Goal: Task Accomplishment & Management: Manage account settings

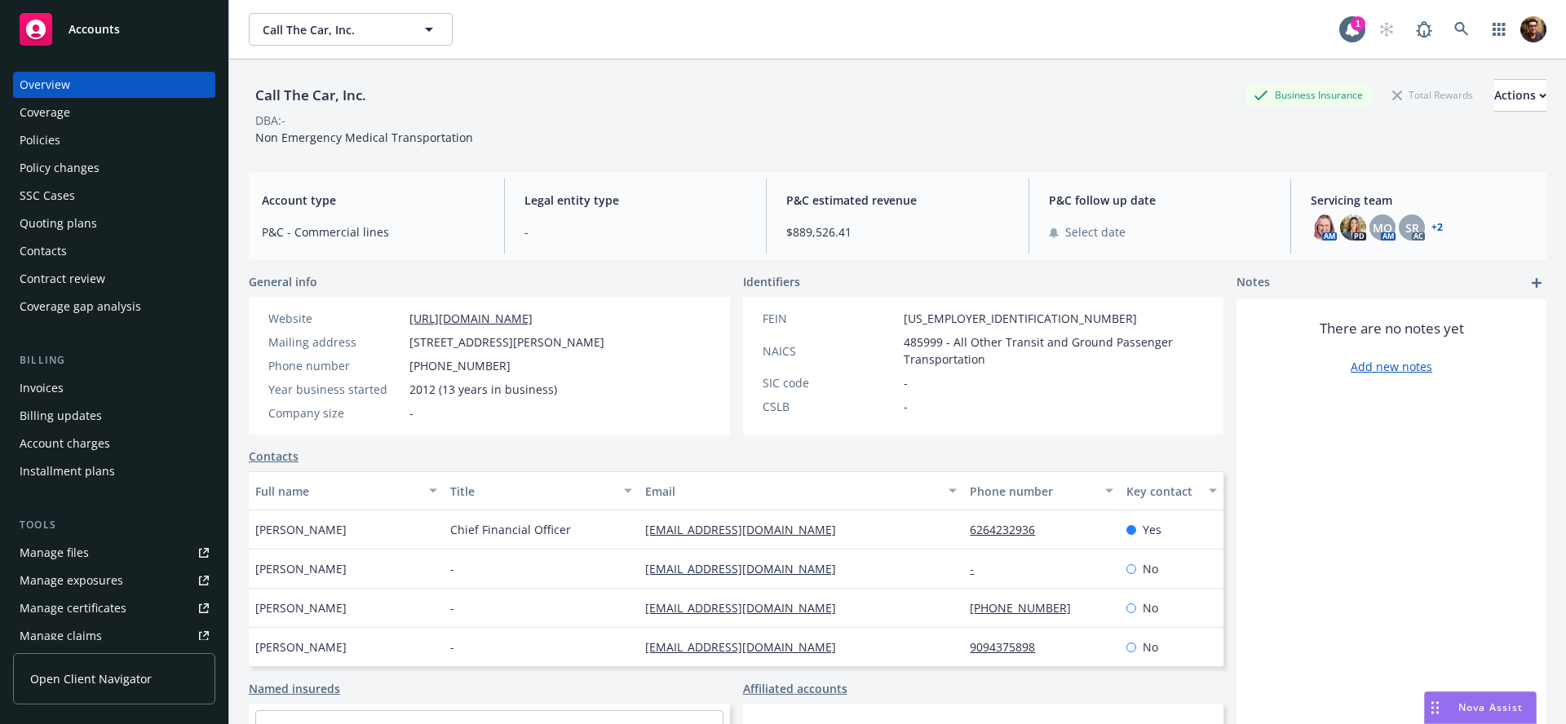
click at [79, 560] on div "Manage files" at bounding box center [54, 553] width 69 height 26
click at [103, 682] on span "Open Client Navigator" at bounding box center [91, 679] width 122 height 17
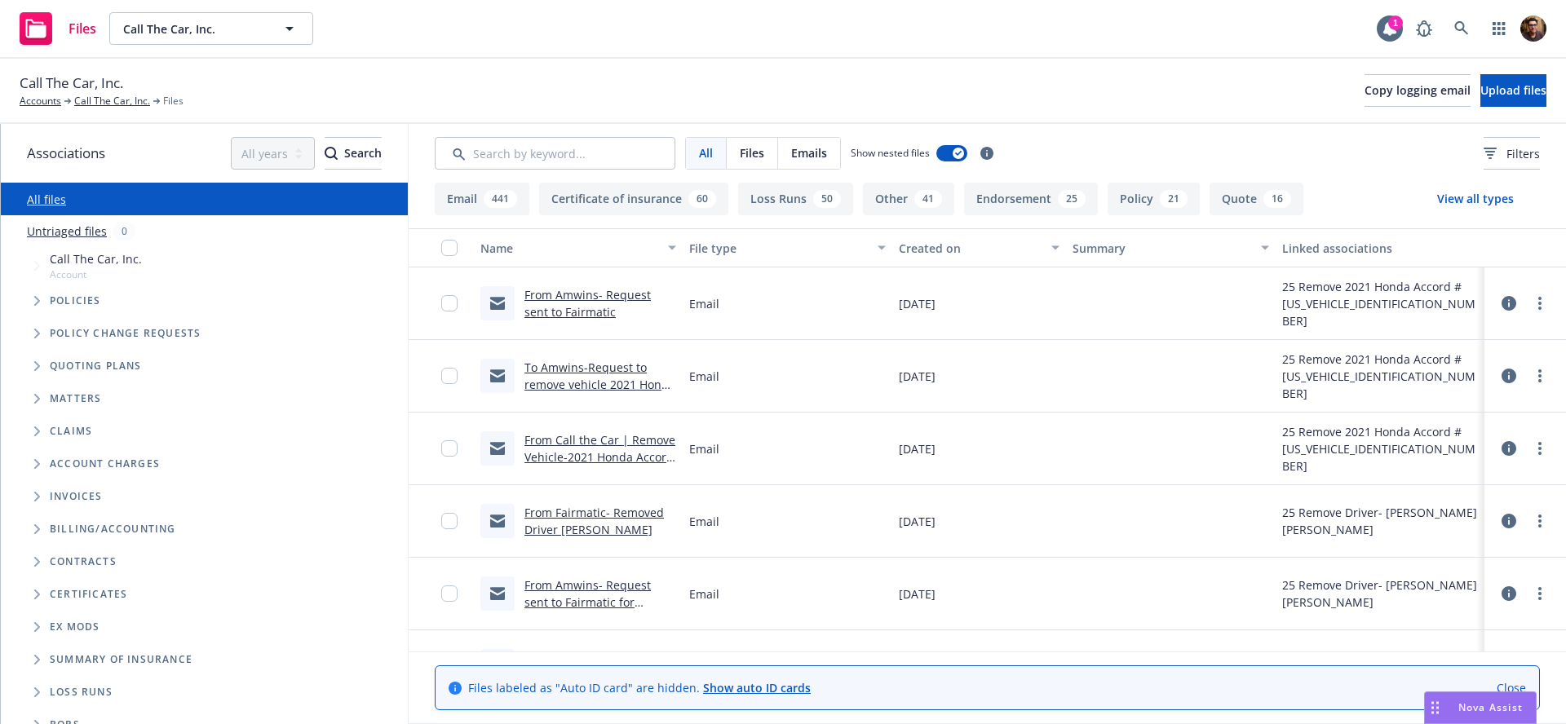
click at [1510, 299] on icon at bounding box center [1509, 303] width 15 height 15
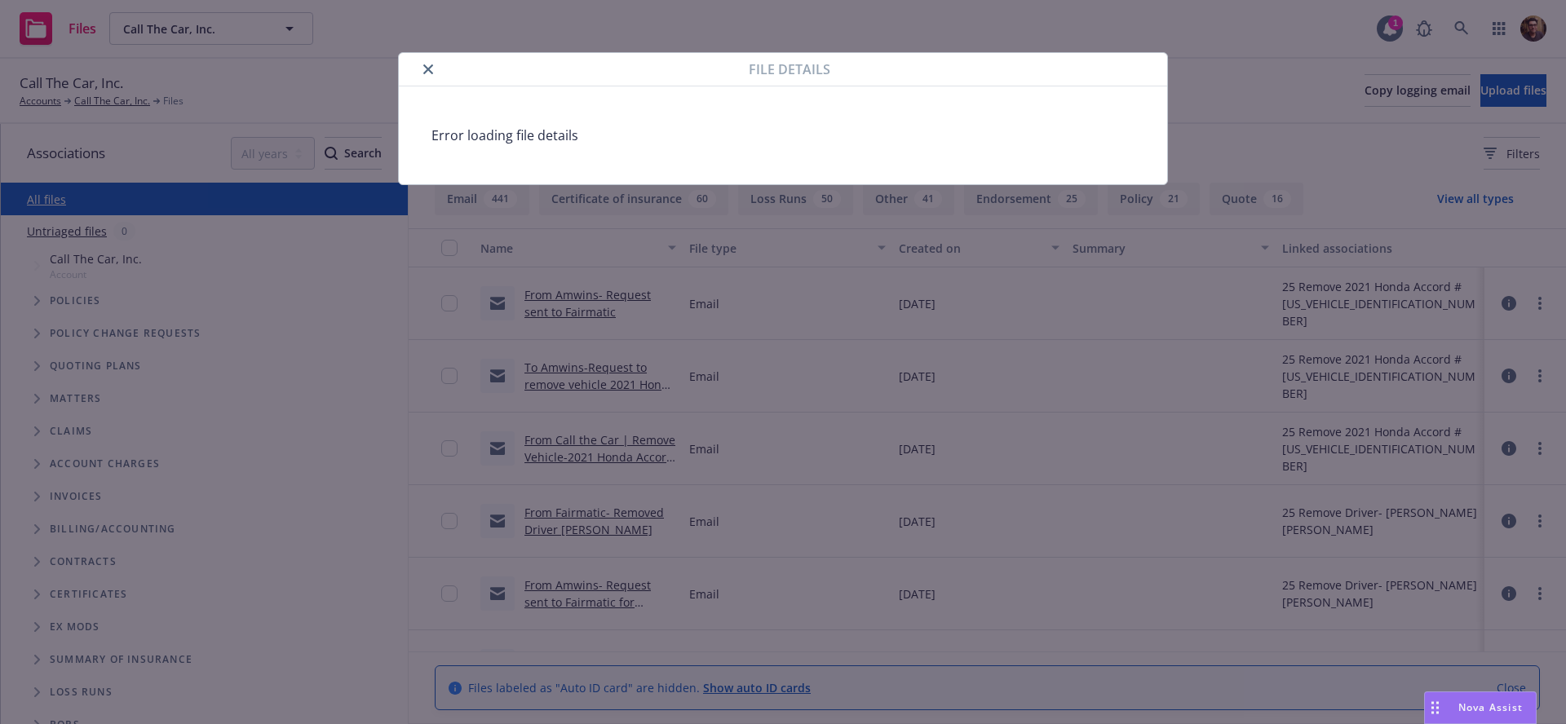
click at [427, 71] on icon "close" at bounding box center [428, 69] width 10 height 10
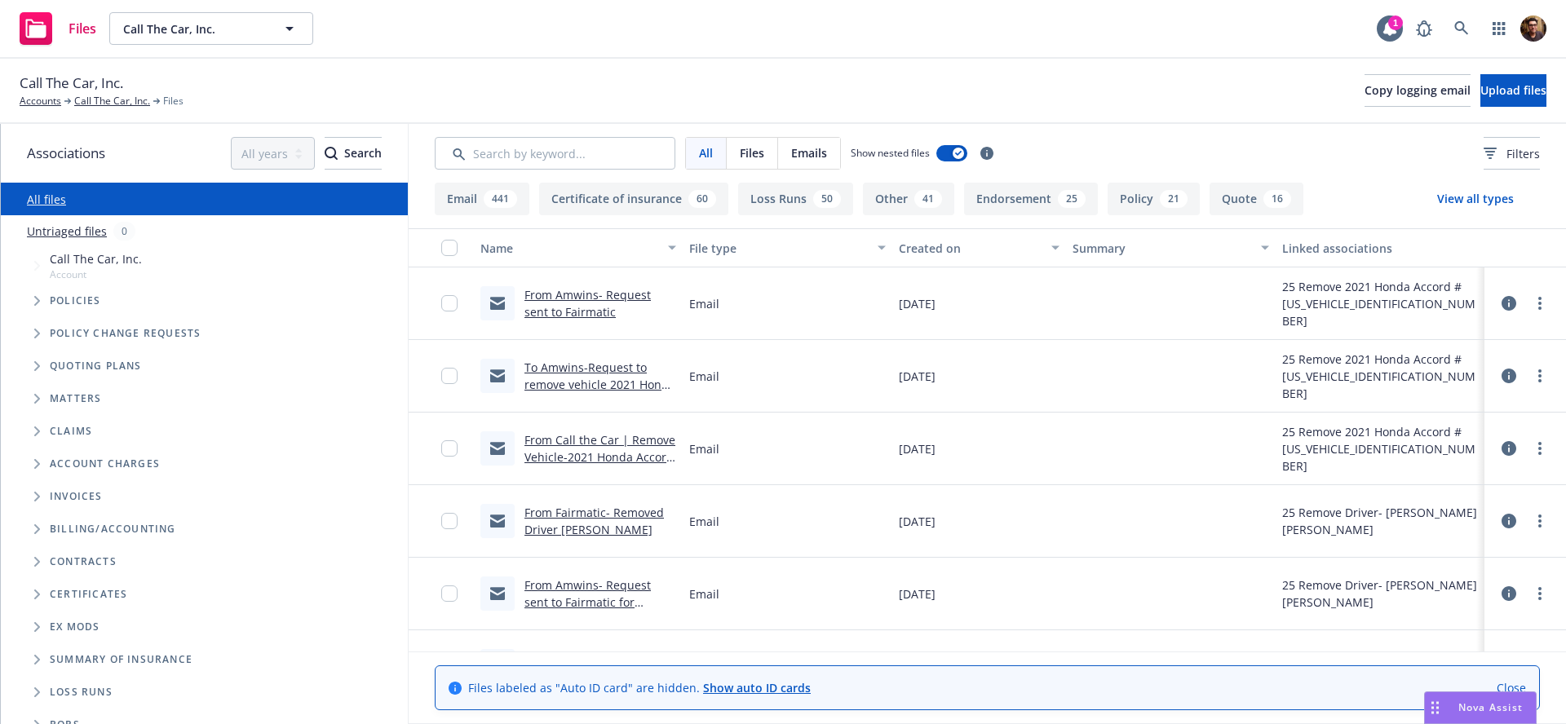
click at [1507, 303] on icon at bounding box center [1509, 303] width 15 height 15
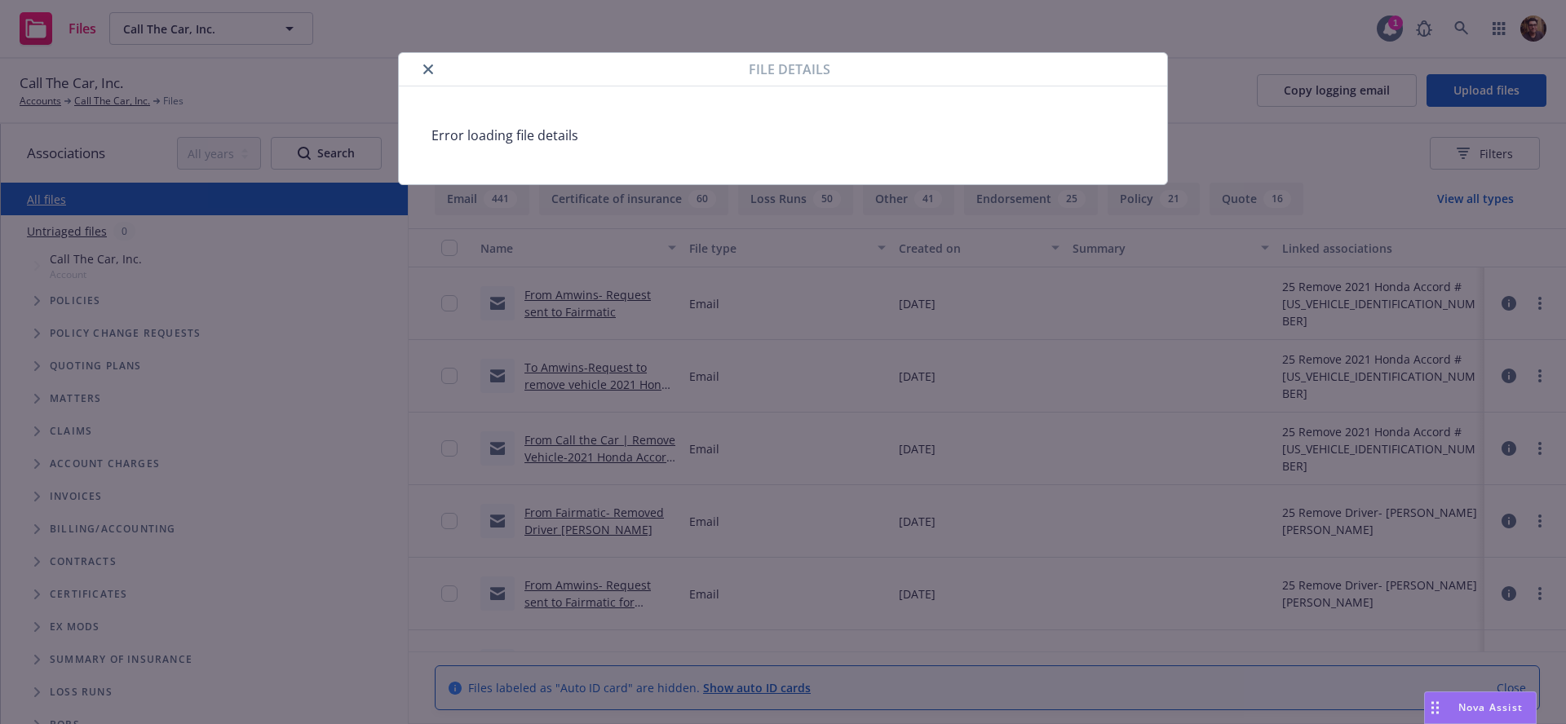
click at [432, 71] on icon "close" at bounding box center [428, 69] width 10 height 10
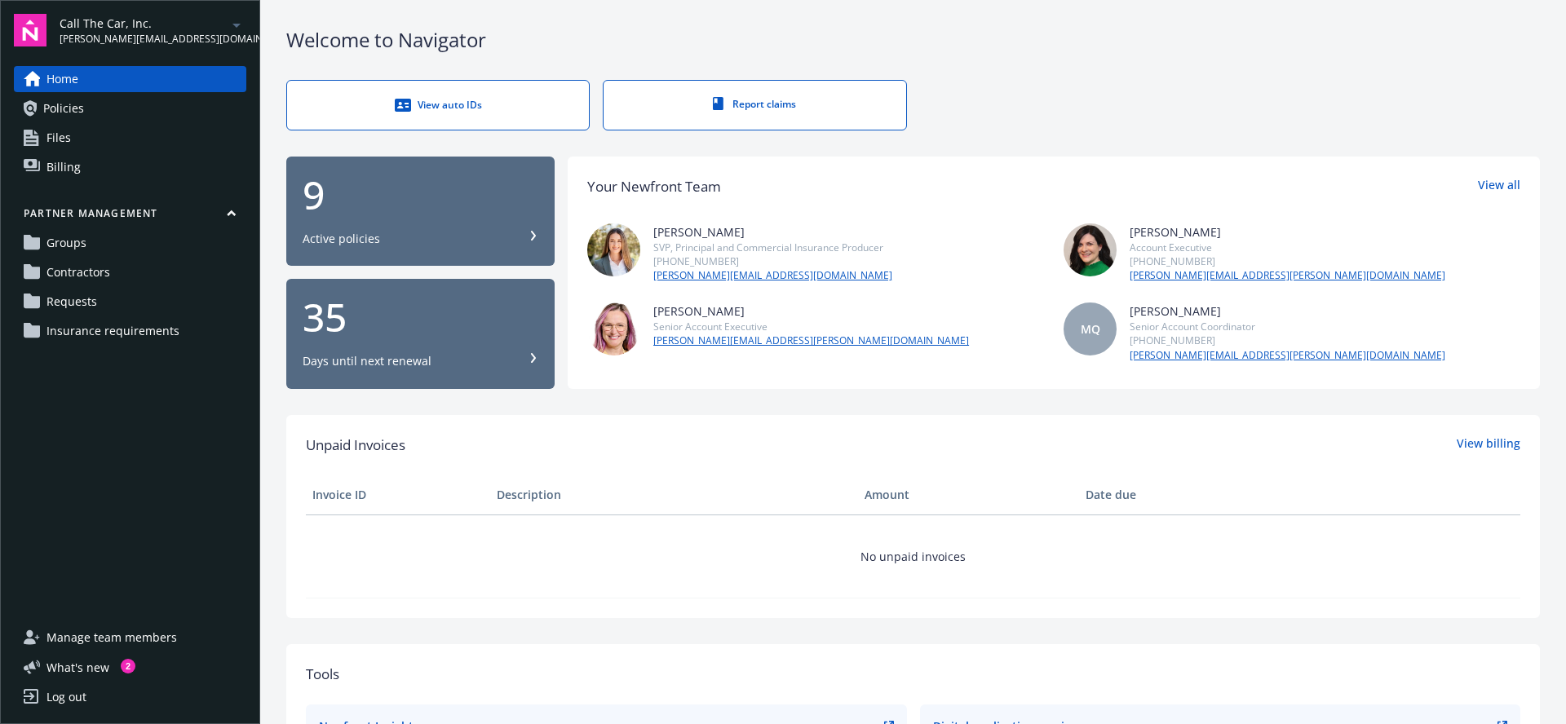
click at [108, 295] on link "Requests" at bounding box center [130, 302] width 233 height 26
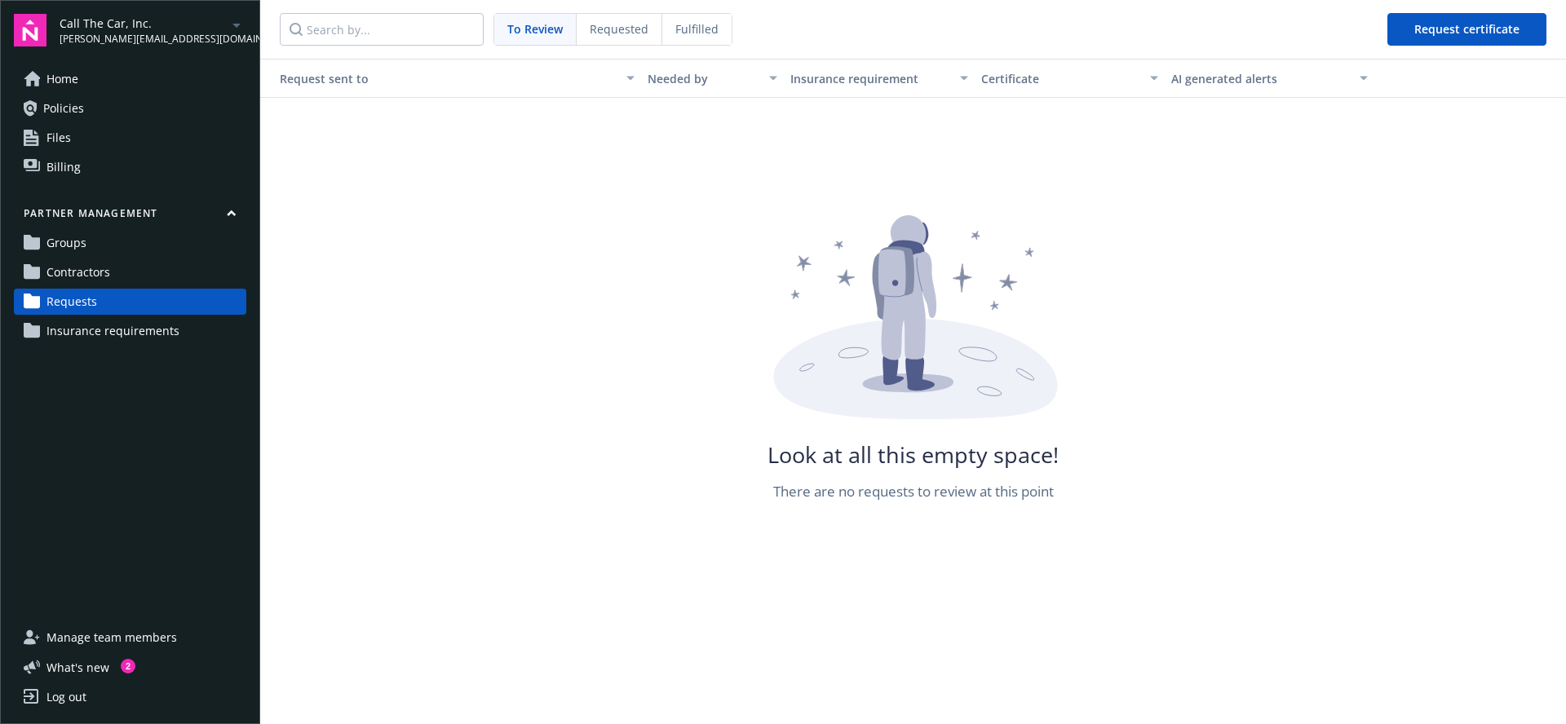
click at [619, 24] on span "Requested" at bounding box center [619, 28] width 59 height 17
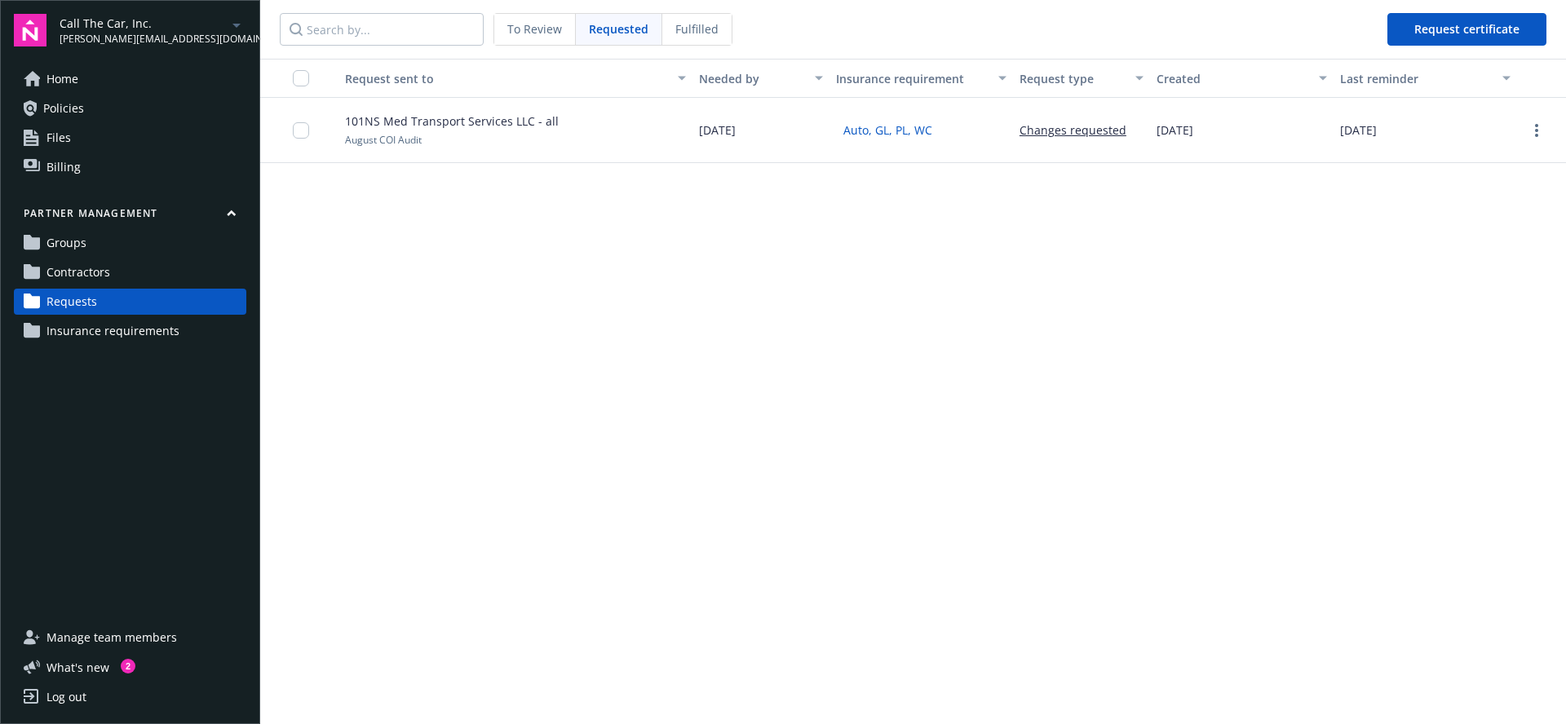
click at [535, 23] on span "To Review" at bounding box center [534, 28] width 55 height 17
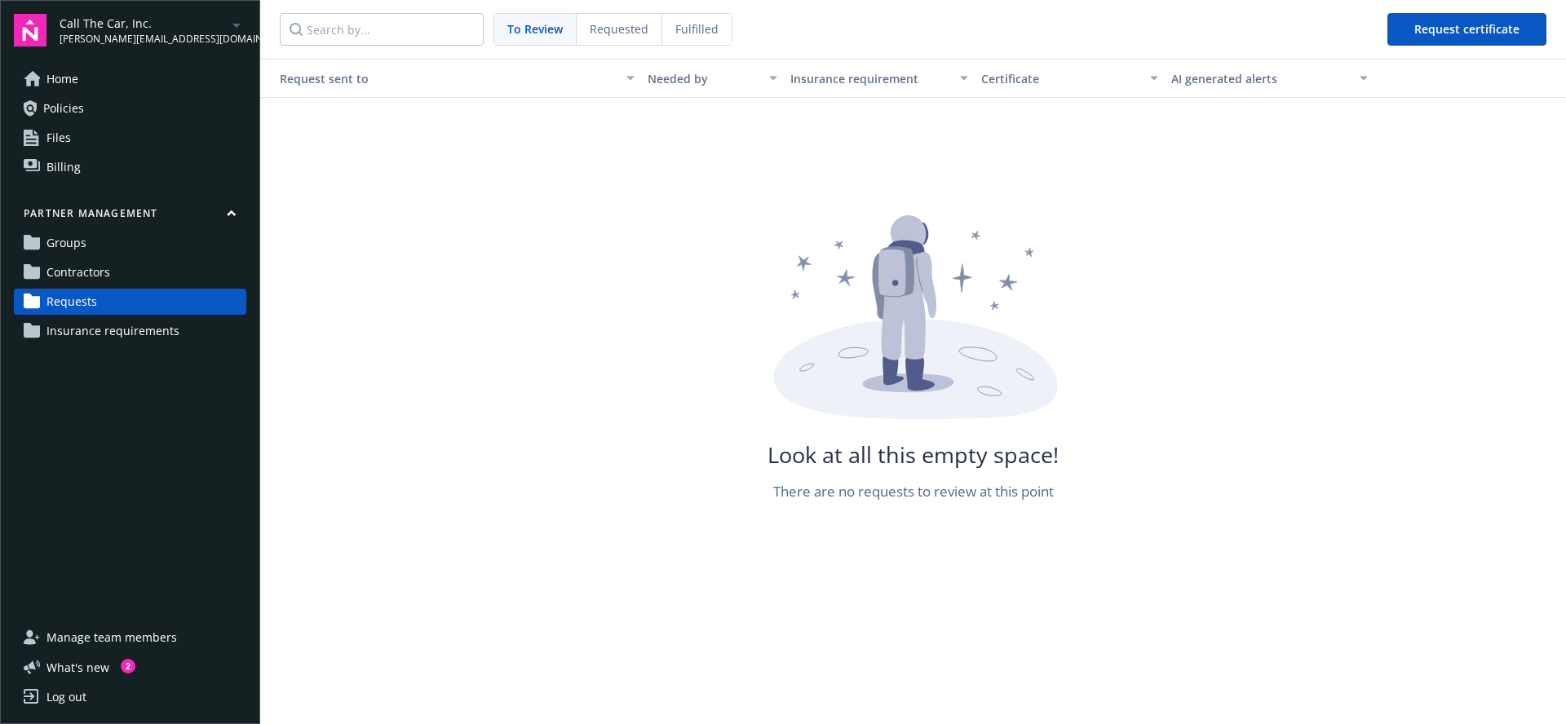
click at [715, 22] on div "Fulfilled" at bounding box center [696, 29] width 69 height 31
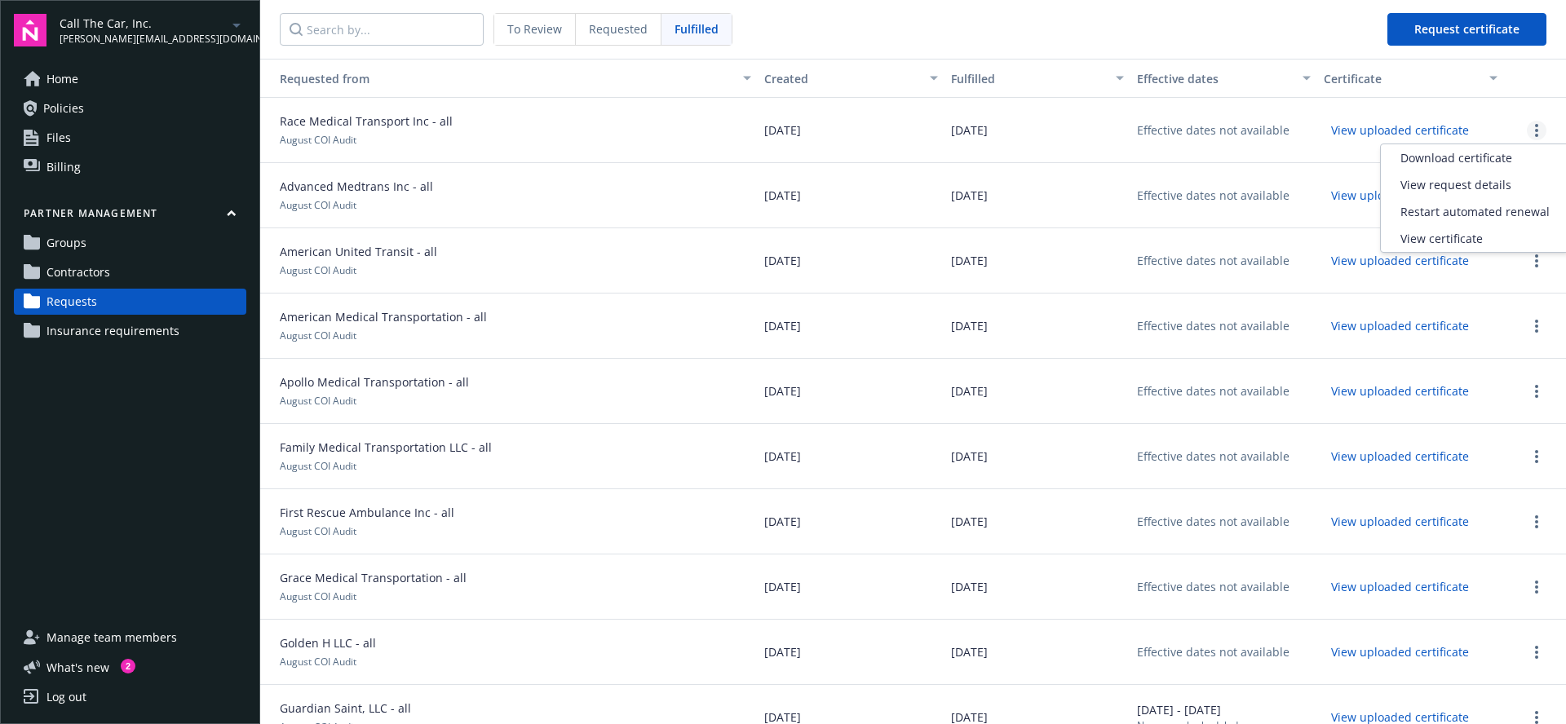
click at [1540, 131] on link "more" at bounding box center [1537, 131] width 20 height 20
click at [1454, 246] on div "View certificate" at bounding box center [1475, 238] width 188 height 27
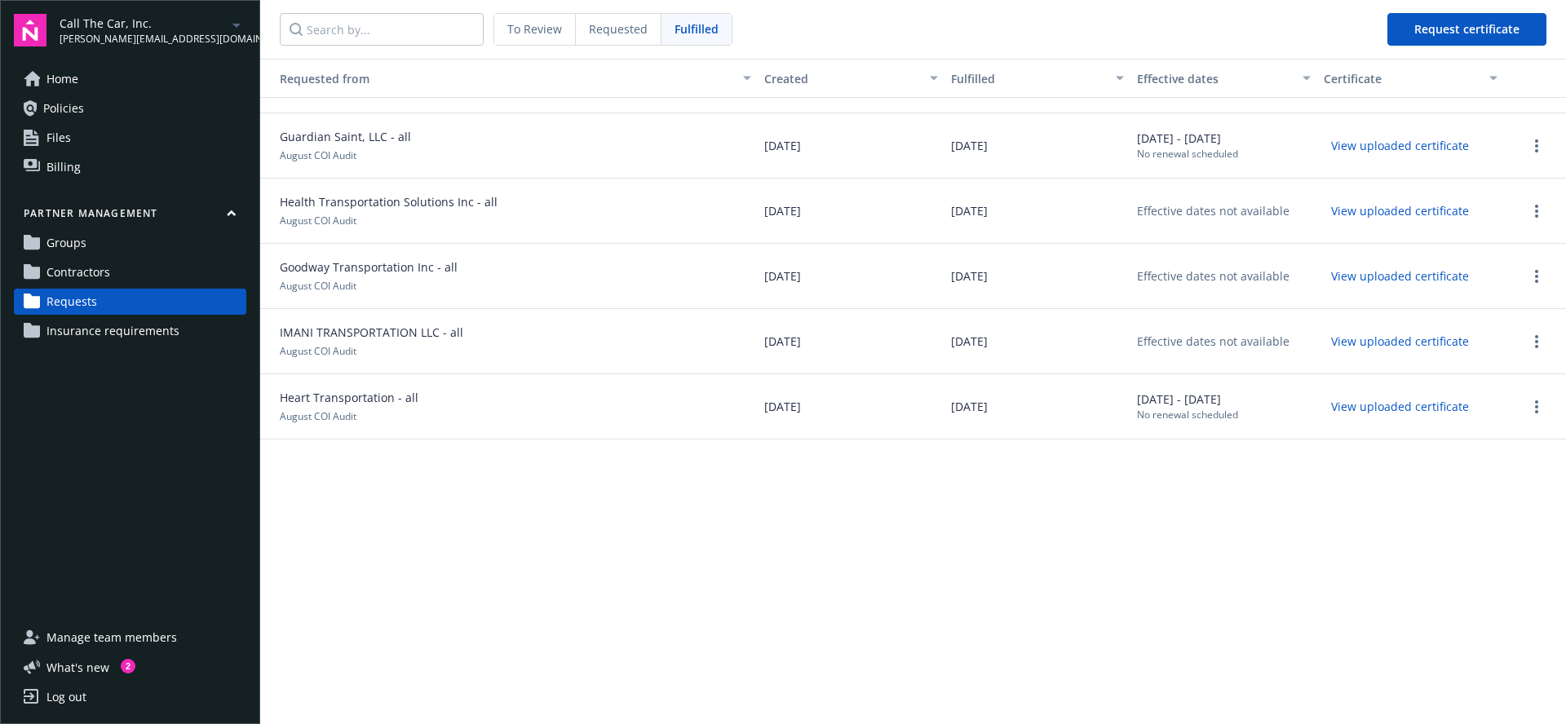
scroll to position [698, 0]
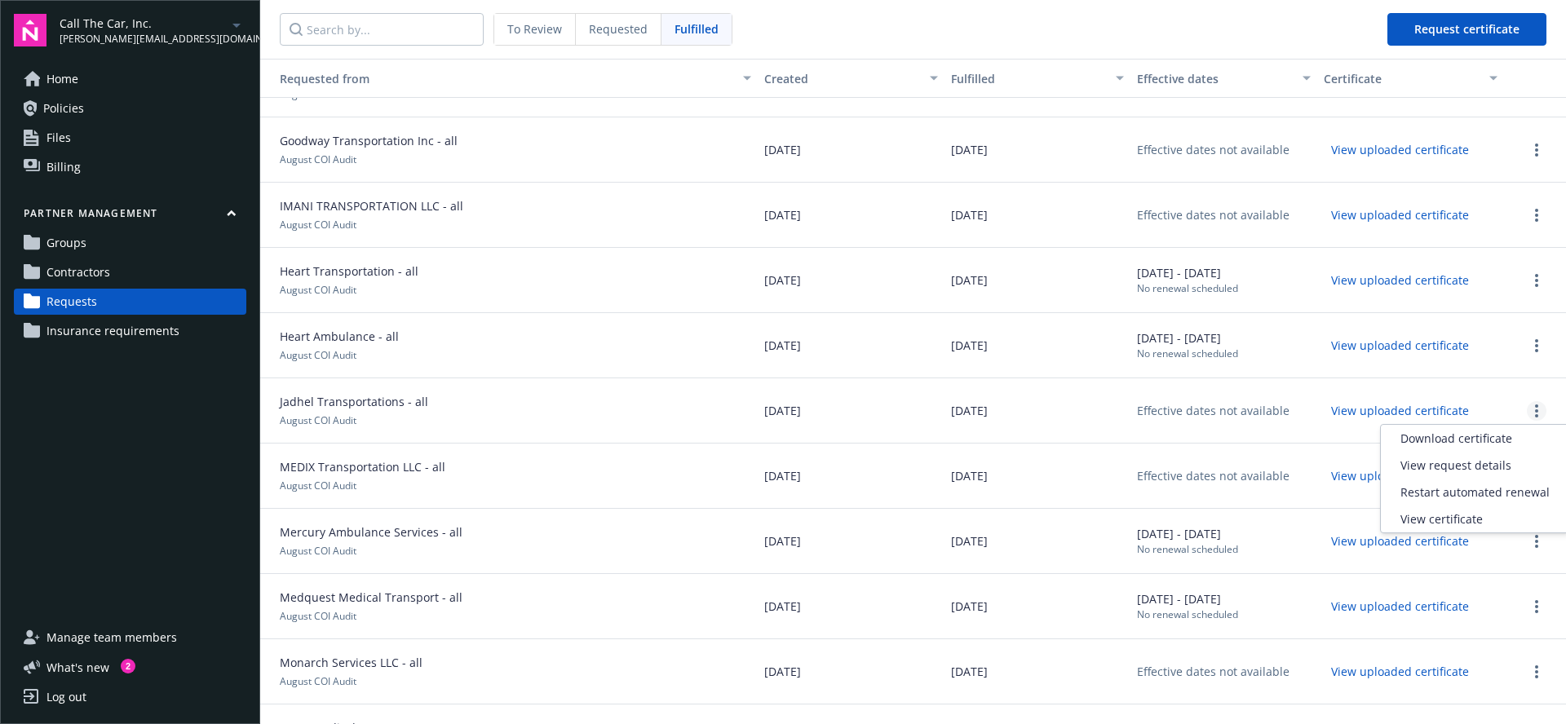
click at [1540, 411] on link "more" at bounding box center [1537, 411] width 20 height 20
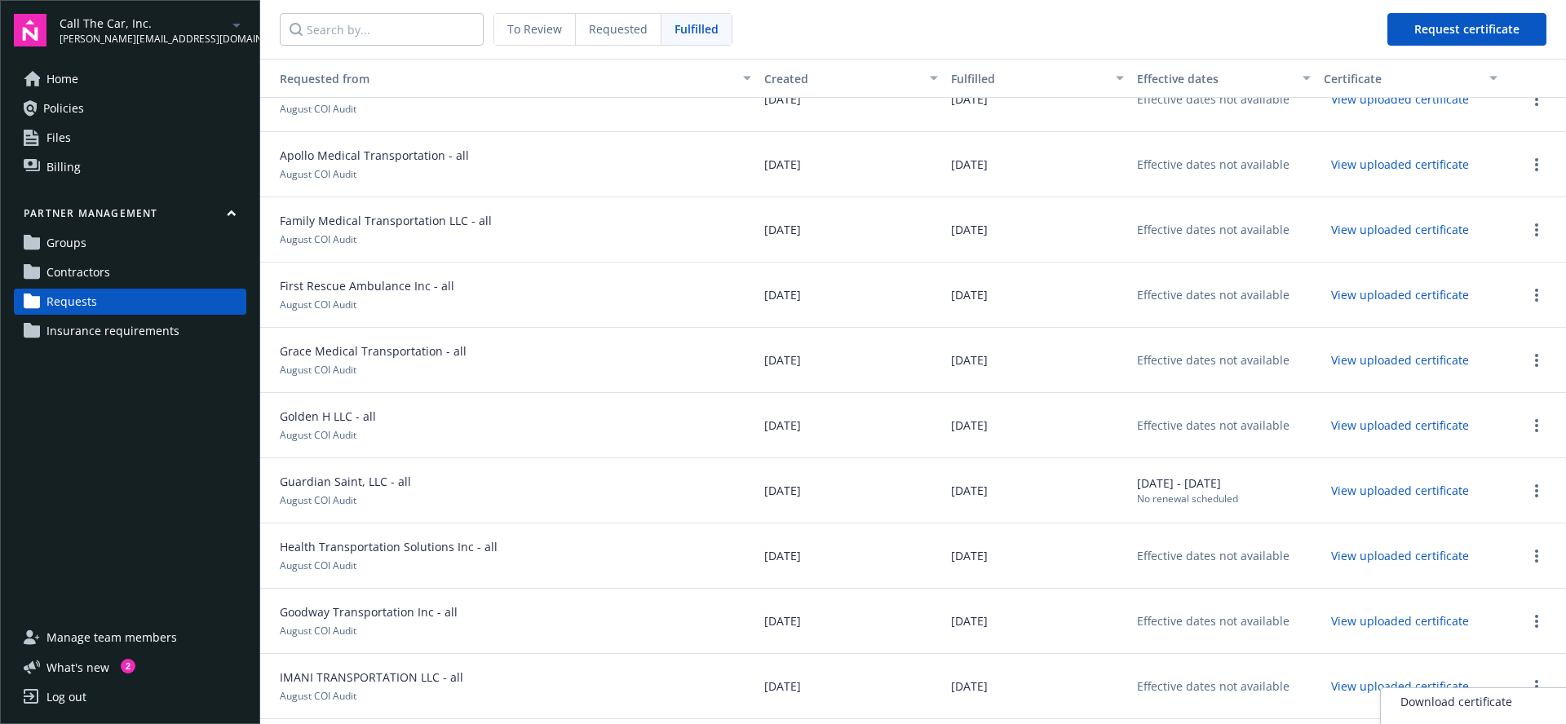
scroll to position [0, 0]
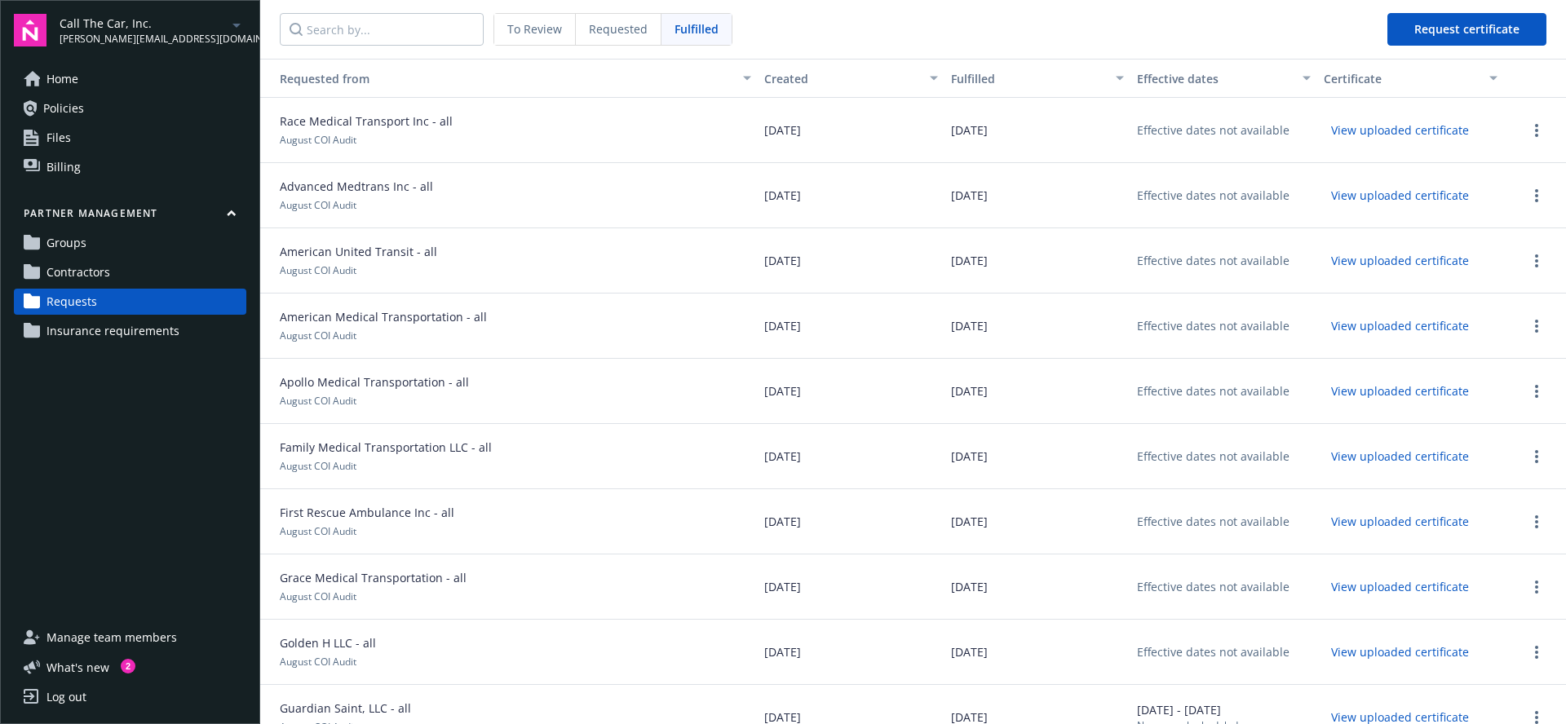
click at [1195, 25] on nav "To Review Requested Fulfilled Request certificate" at bounding box center [913, 29] width 1306 height 59
click at [622, 24] on span "Requested" at bounding box center [618, 28] width 59 height 17
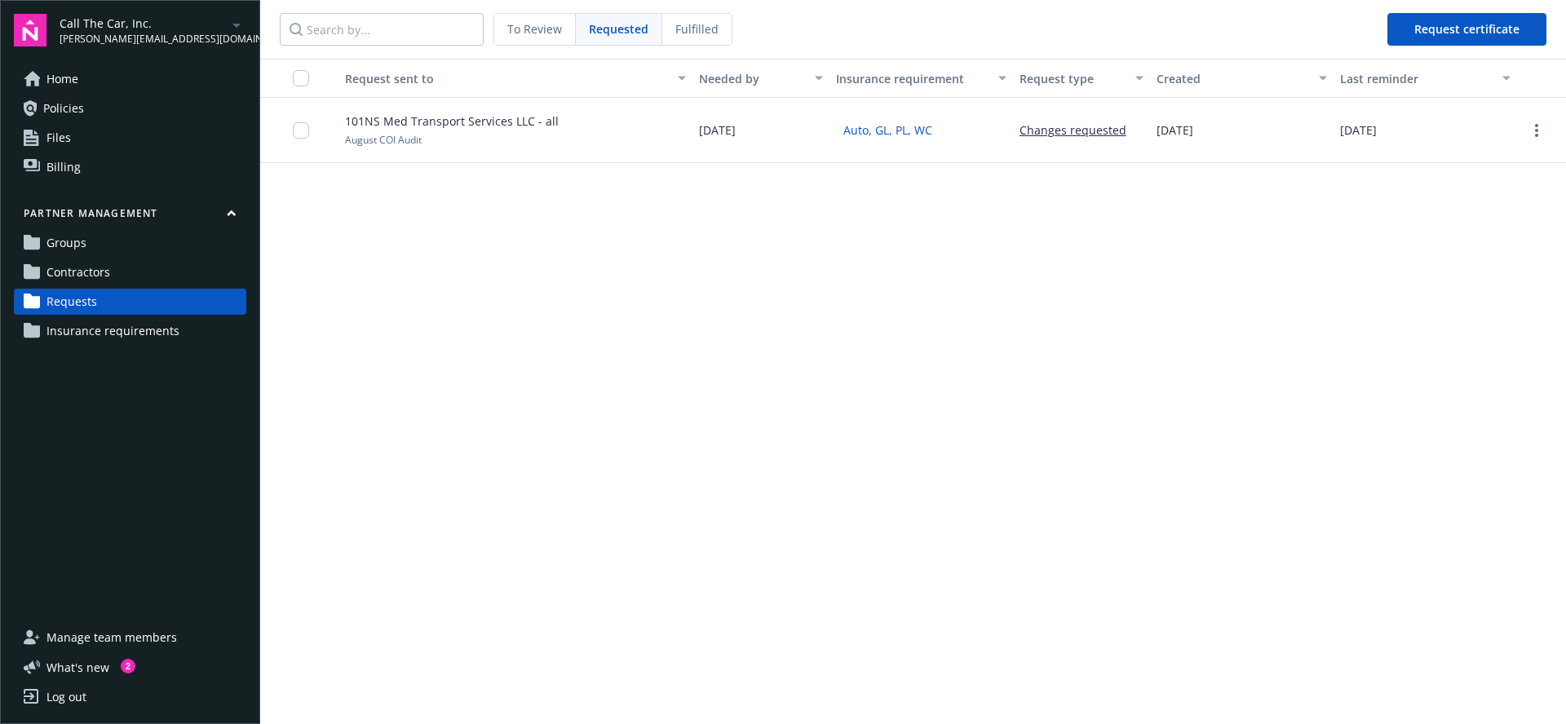
click at [531, 23] on span "To Review" at bounding box center [534, 28] width 55 height 17
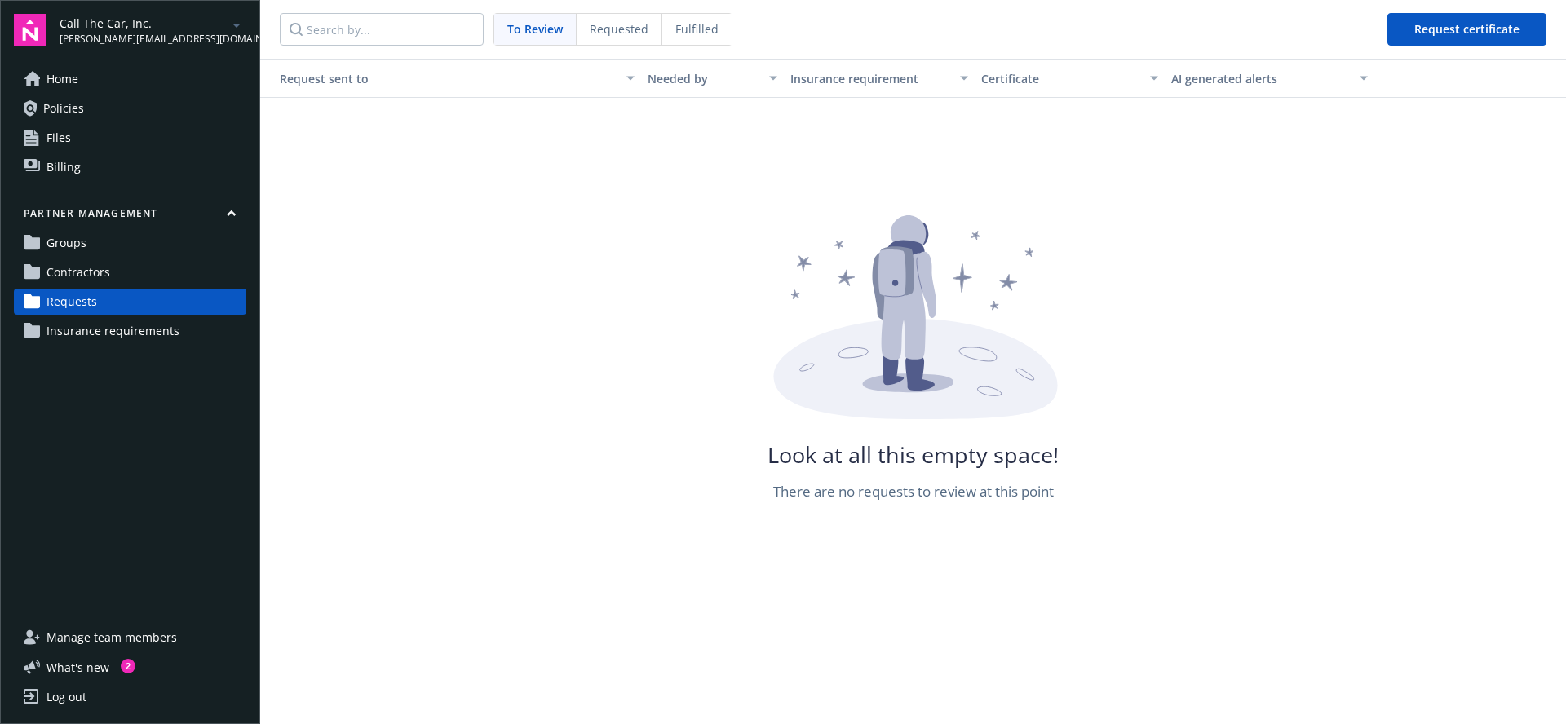
click at [641, 25] on span "Requested" at bounding box center [619, 28] width 59 height 17
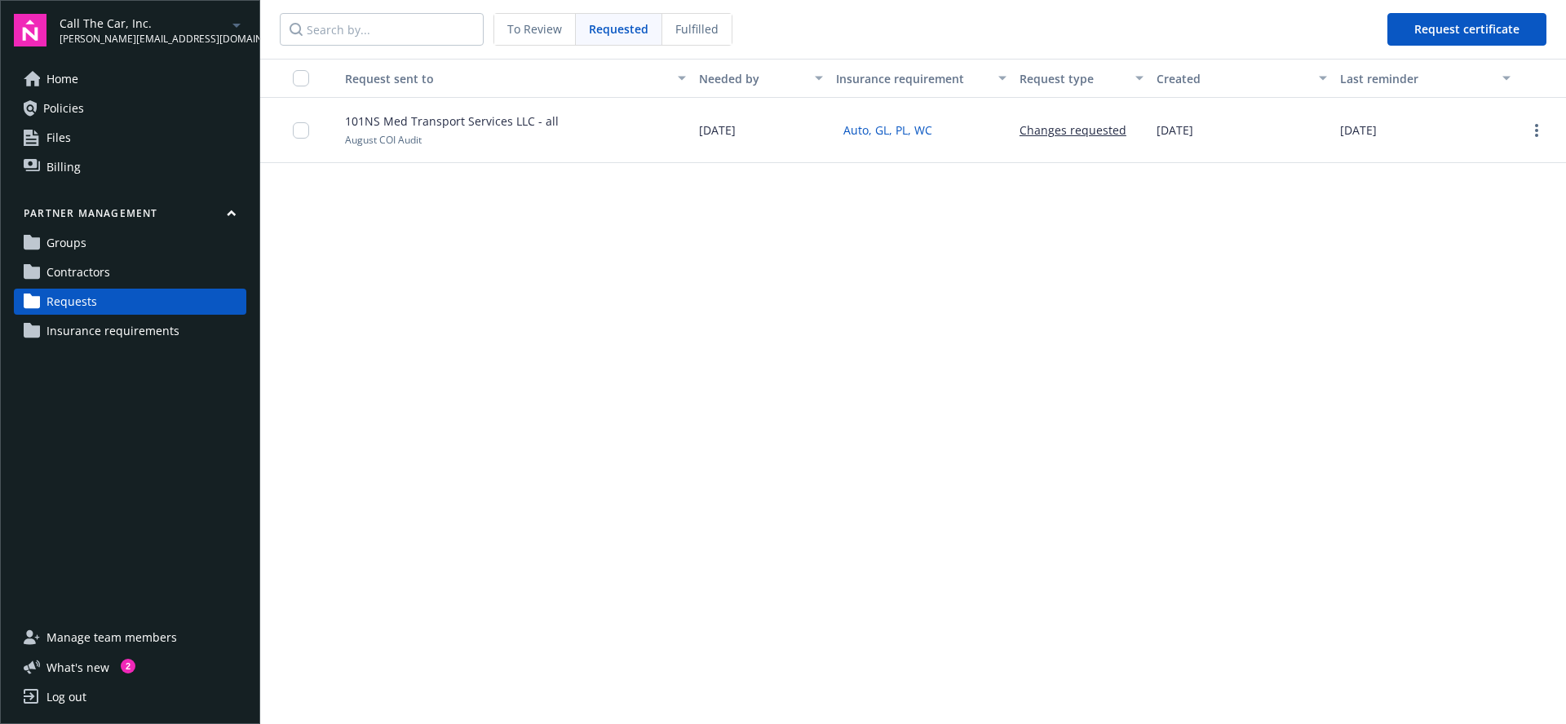
click at [689, 31] on span "Fulfilled" at bounding box center [697, 28] width 43 height 17
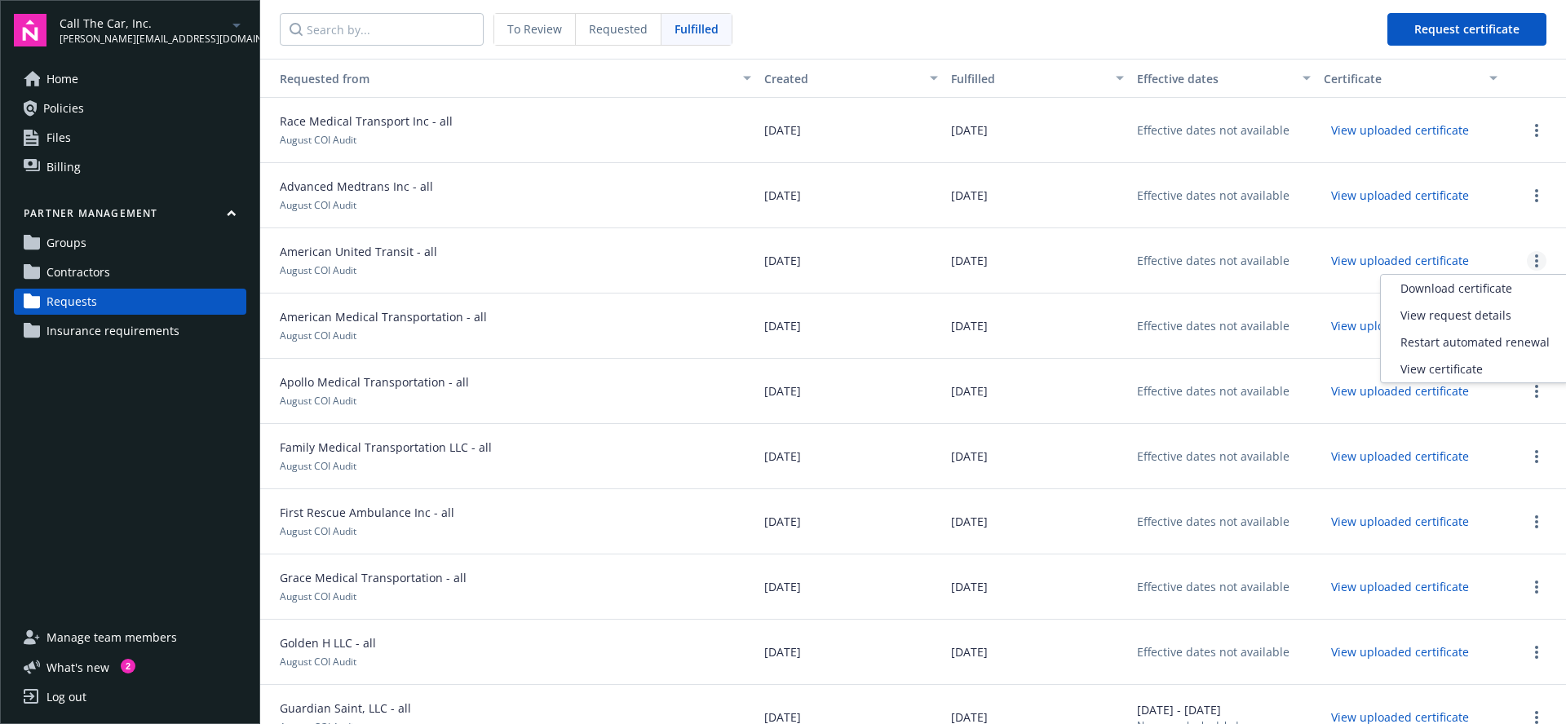
click at [1534, 255] on link "more" at bounding box center [1537, 261] width 20 height 20
click at [1482, 318] on div "View request details" at bounding box center [1475, 315] width 188 height 27
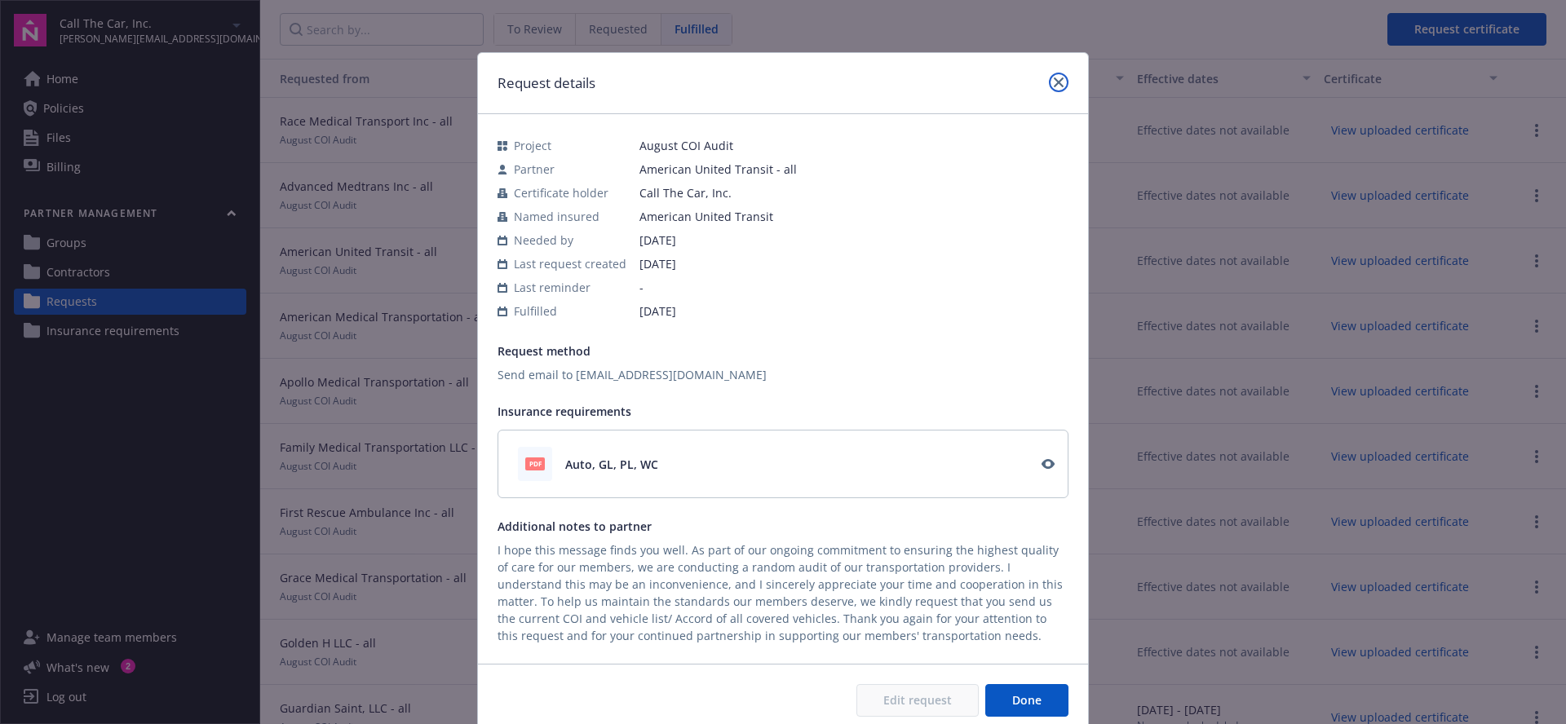
click at [1059, 73] on link "close" at bounding box center [1059, 83] width 20 height 20
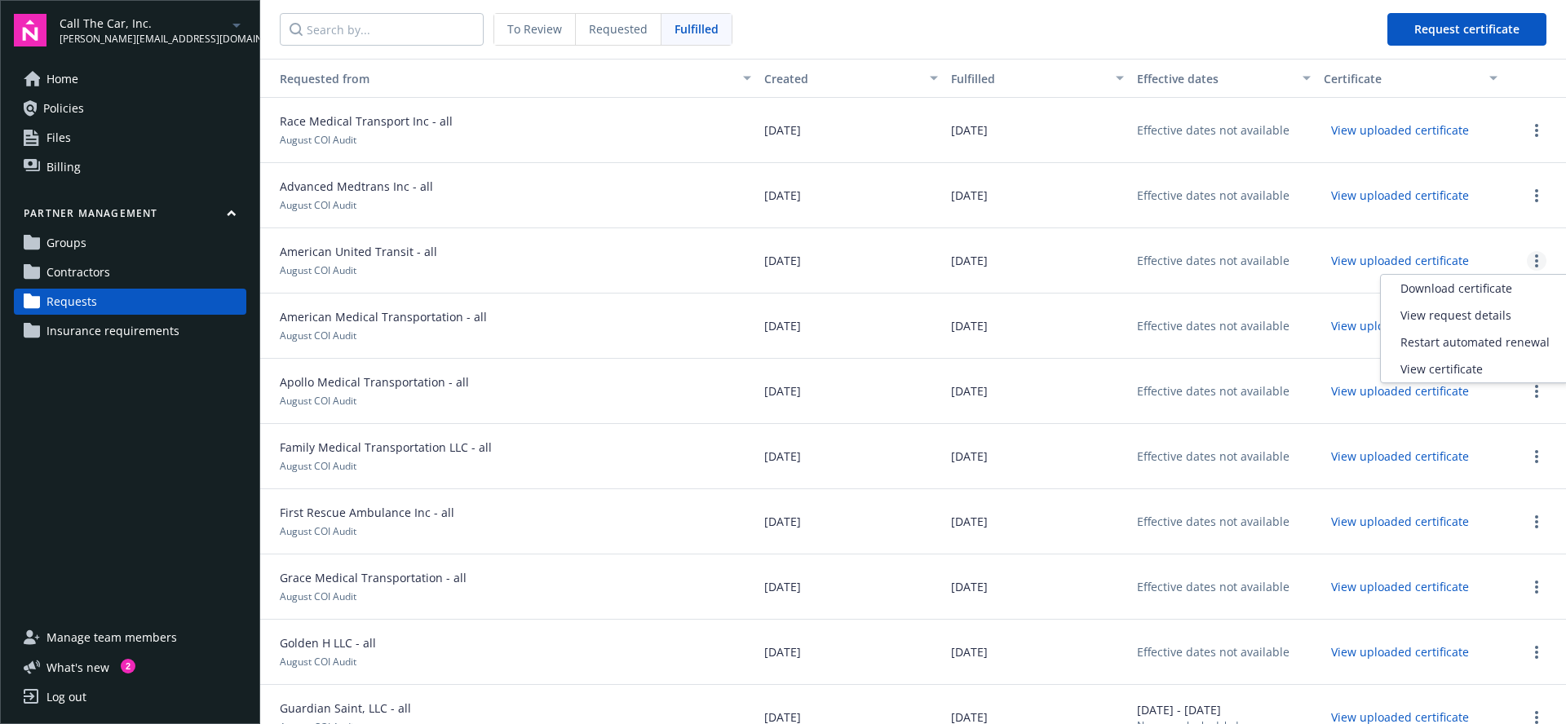
click at [1540, 253] on link "more" at bounding box center [1537, 261] width 20 height 20
click at [1463, 367] on div "View certificate" at bounding box center [1475, 369] width 188 height 27
click at [413, 119] on span "Race Medical Transport Inc - all" at bounding box center [360, 121] width 186 height 17
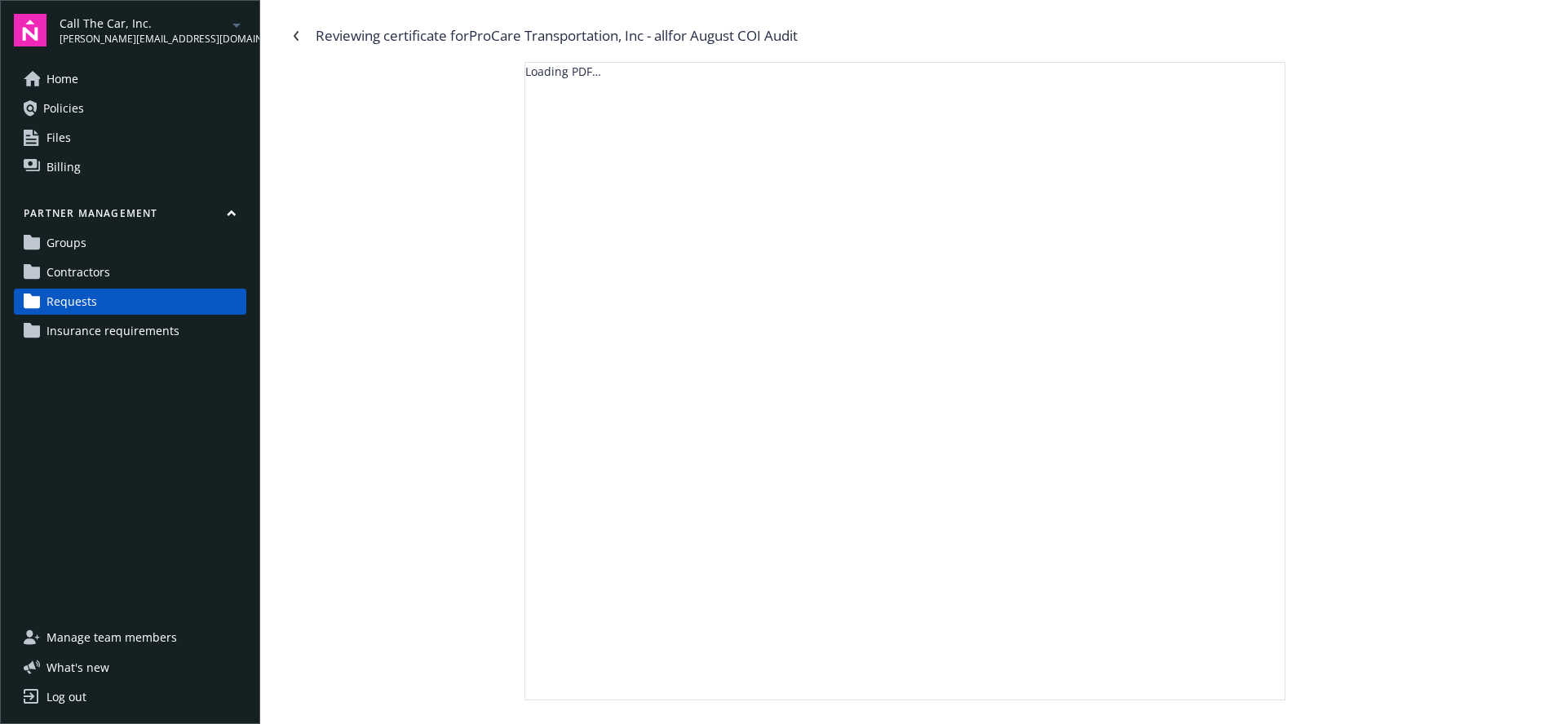
click at [1400, 58] on div "Reviewing certificate for ProCare Transportation, Inc - all for August COI Audi…" at bounding box center [913, 362] width 1306 height 724
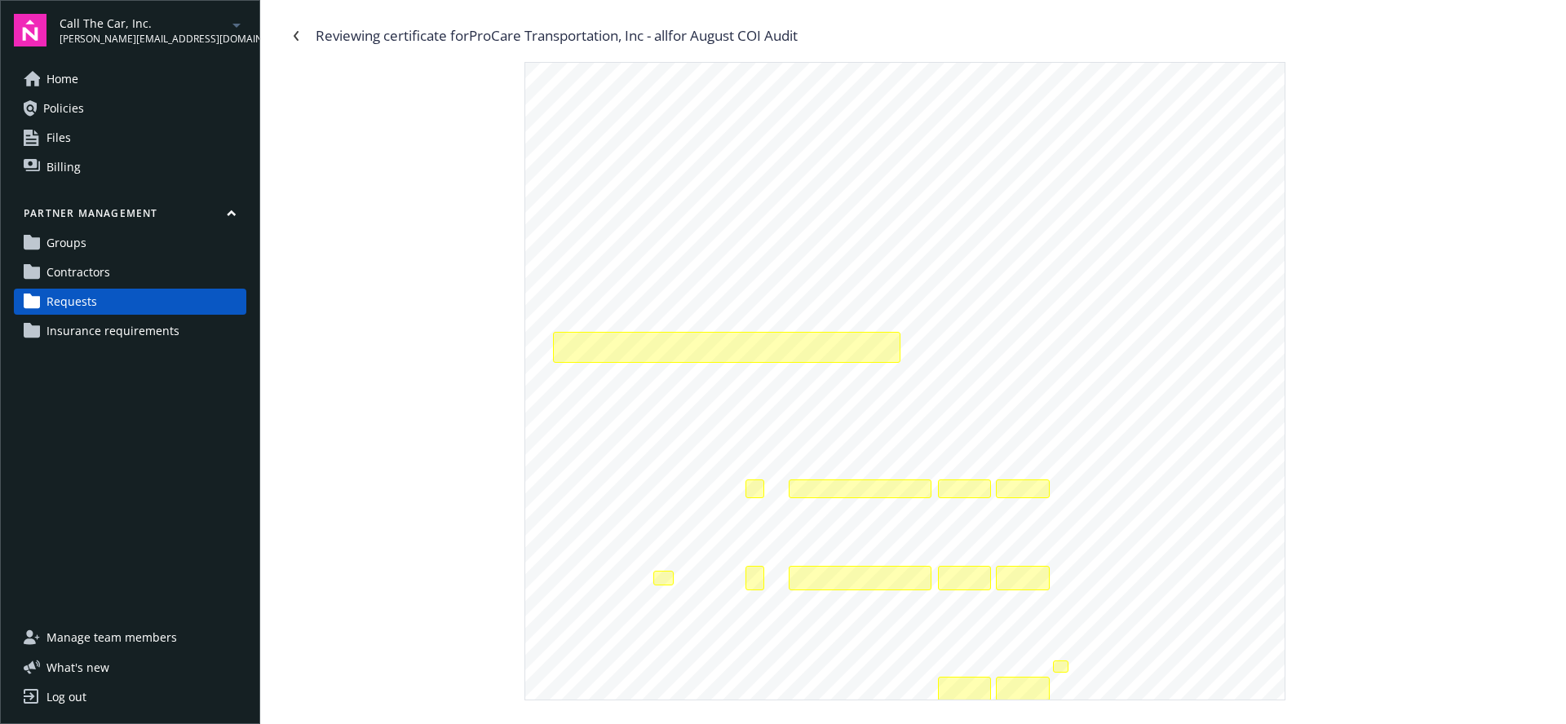
drag, startPoint x: 815, startPoint y: 34, endPoint x: 669, endPoint y: 22, distance: 146.6
click at [477, 28] on div "Reviewing certificate for ProCare Transportation, Inc - all for August COI Audit" at bounding box center [913, 36] width 1261 height 26
copy div "ProCare Transportation, Inc - all for August COI Audit"
click at [135, 299] on link "Requests" at bounding box center [130, 302] width 233 height 26
click at [298, 39] on icon "Navigate back" at bounding box center [296, 36] width 5 height 10
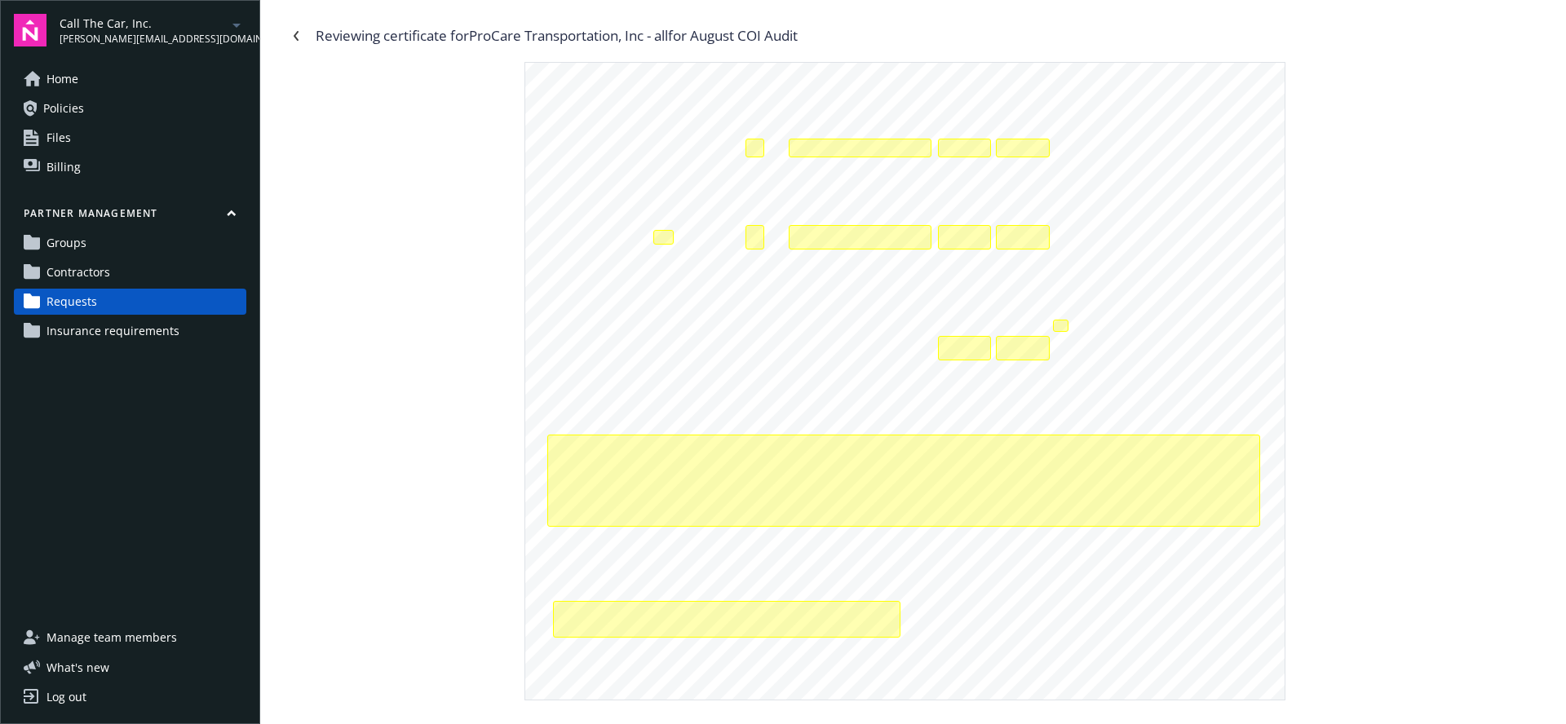
scroll to position [316, 0]
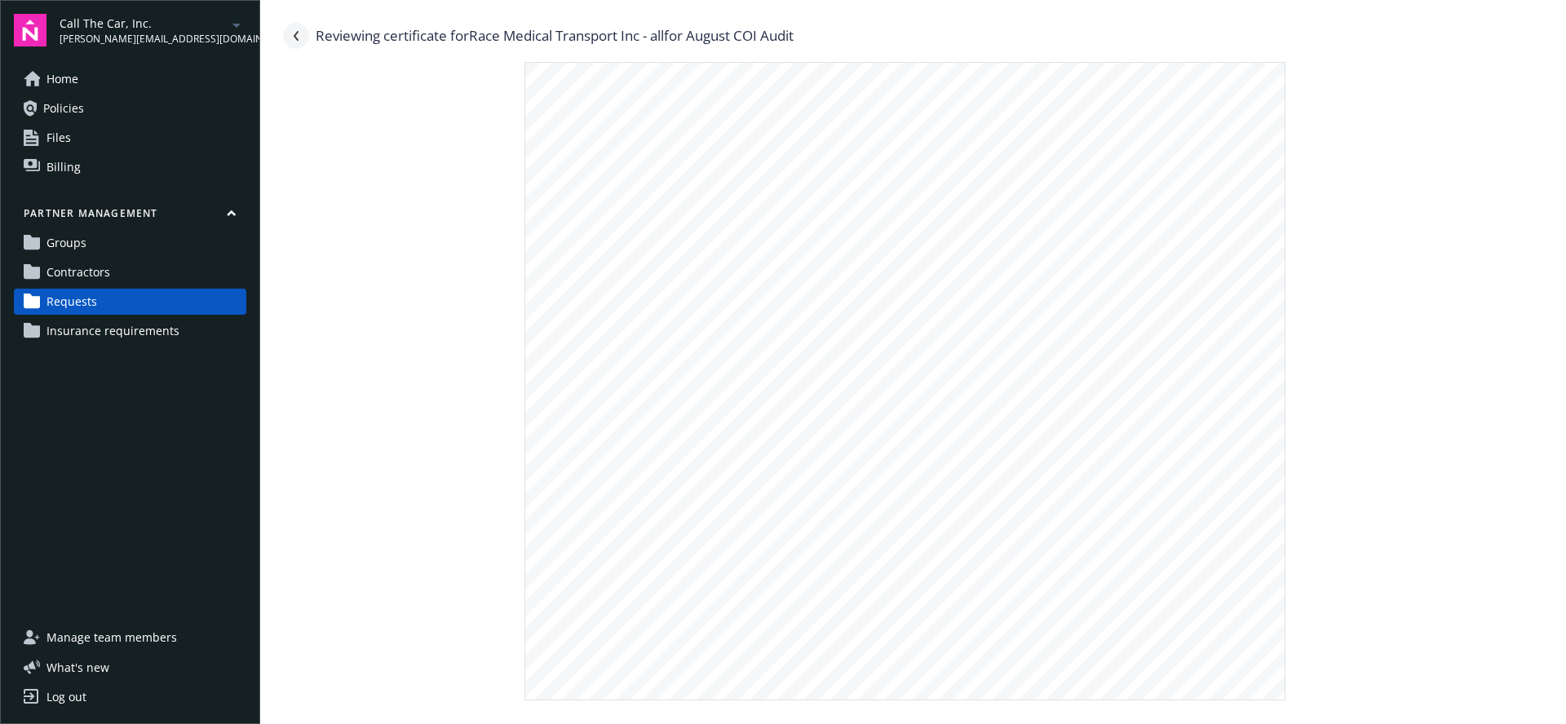
click at [295, 37] on icon "Navigate back" at bounding box center [296, 36] width 5 height 10
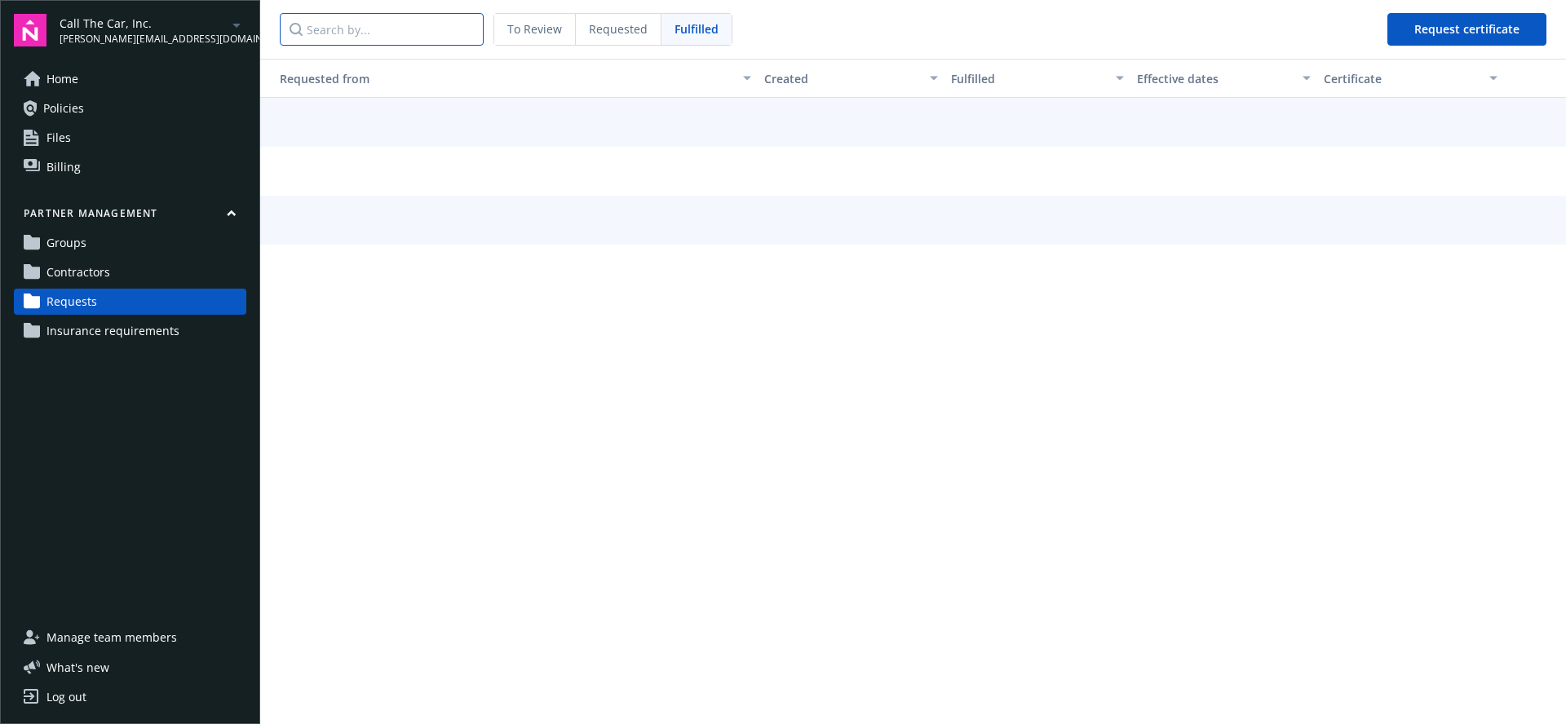
click at [361, 30] on input "Search by..." at bounding box center [382, 29] width 204 height 33
paste input "ProCare Transportation, Inc - all for August COI Audit"
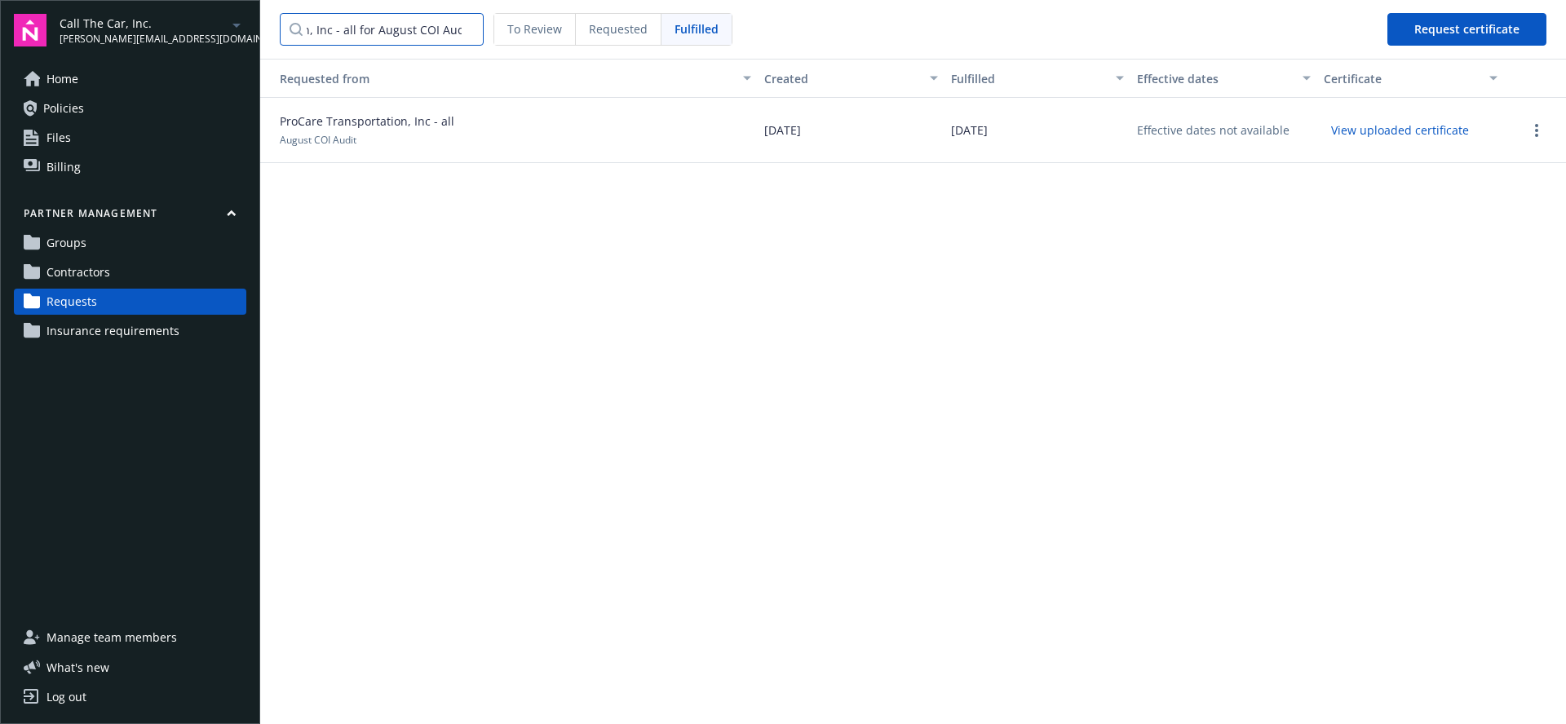
type input "ProCare Transportation, Inc - all for August COI Audit"
click at [1380, 130] on button "View uploaded certificate" at bounding box center [1400, 129] width 153 height 25
click at [393, 126] on span "ProCare Transportation, Inc - all" at bounding box center [361, 121] width 188 height 17
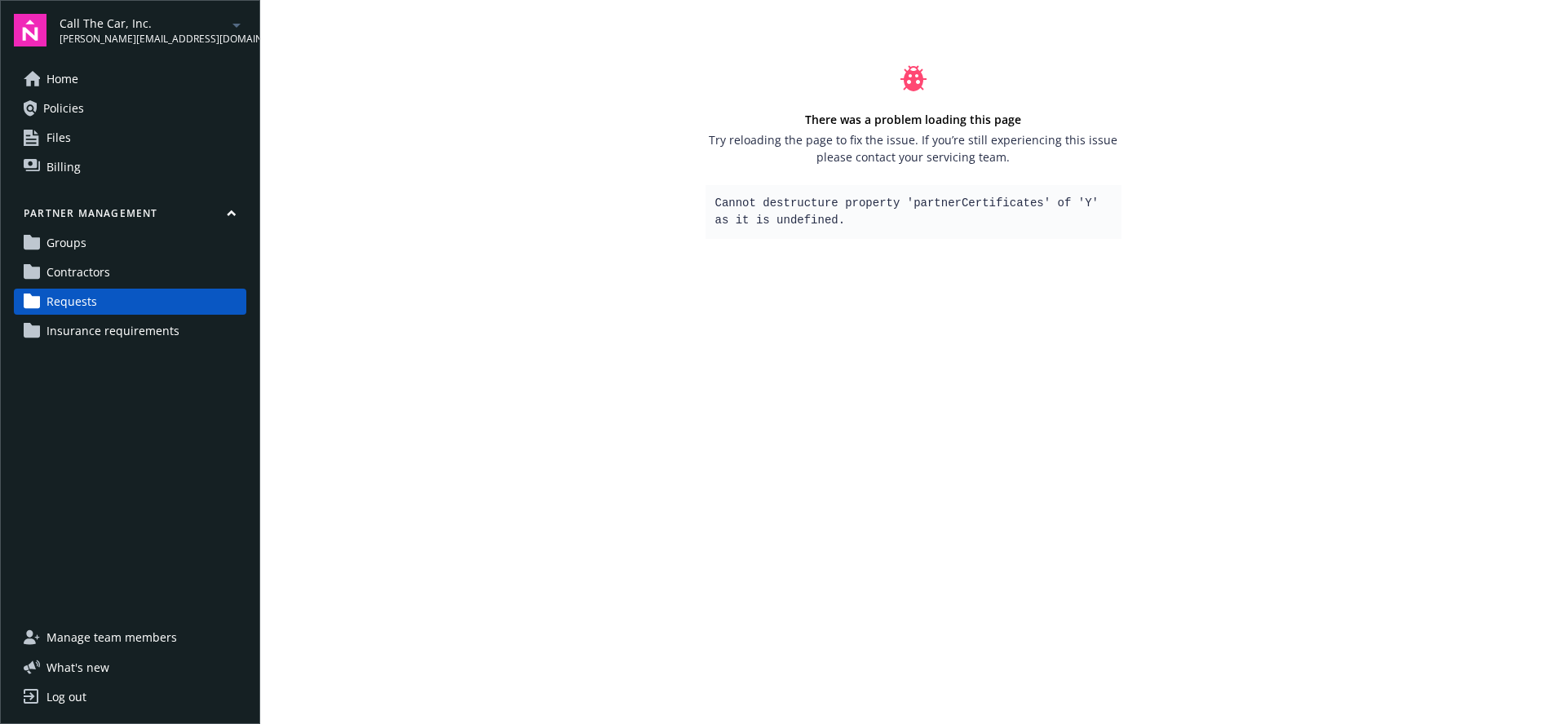
click at [98, 299] on link "Requests" at bounding box center [130, 302] width 233 height 26
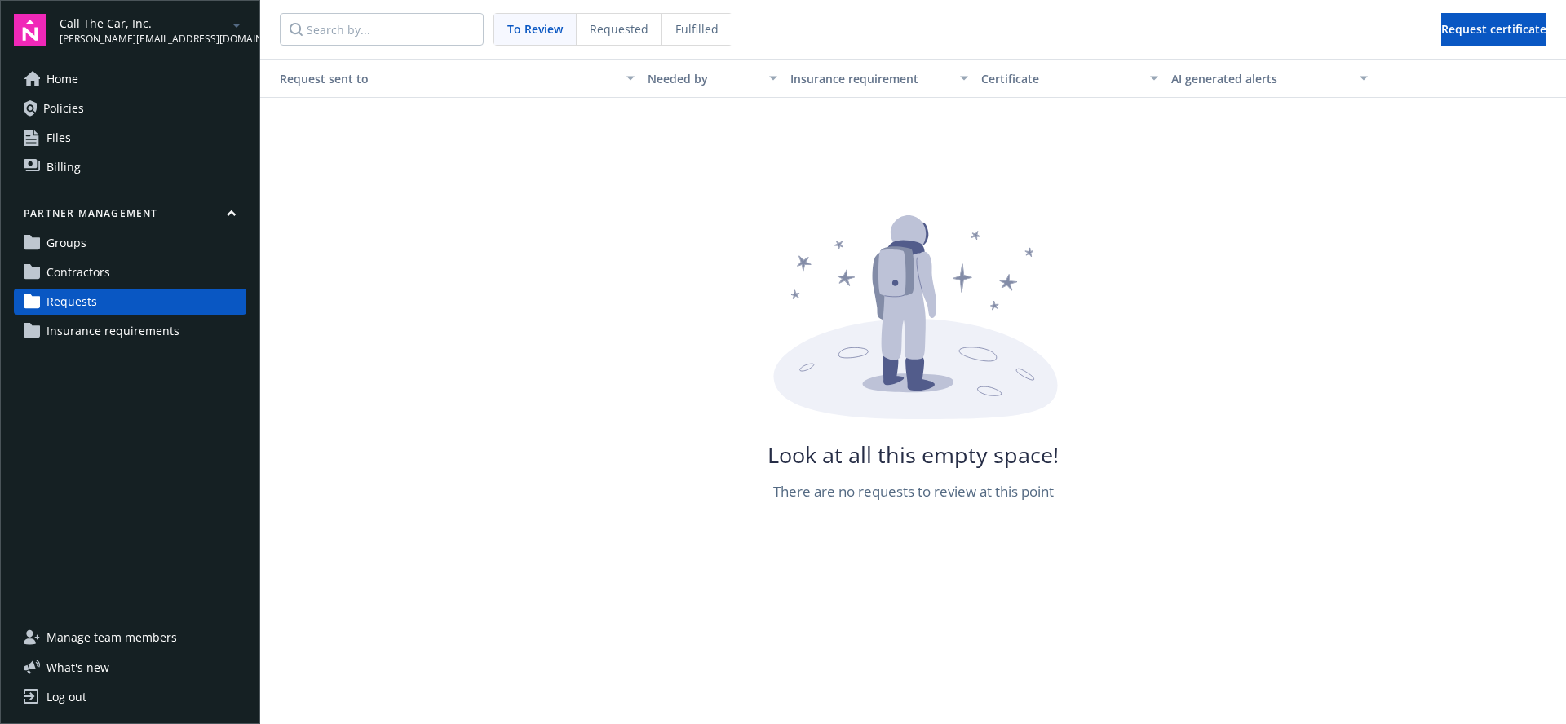
click at [648, 11] on nav "To Review Requested Fulfilled Request certificate" at bounding box center [913, 29] width 1306 height 59
click at [635, 27] on span "Requested" at bounding box center [619, 28] width 59 height 17
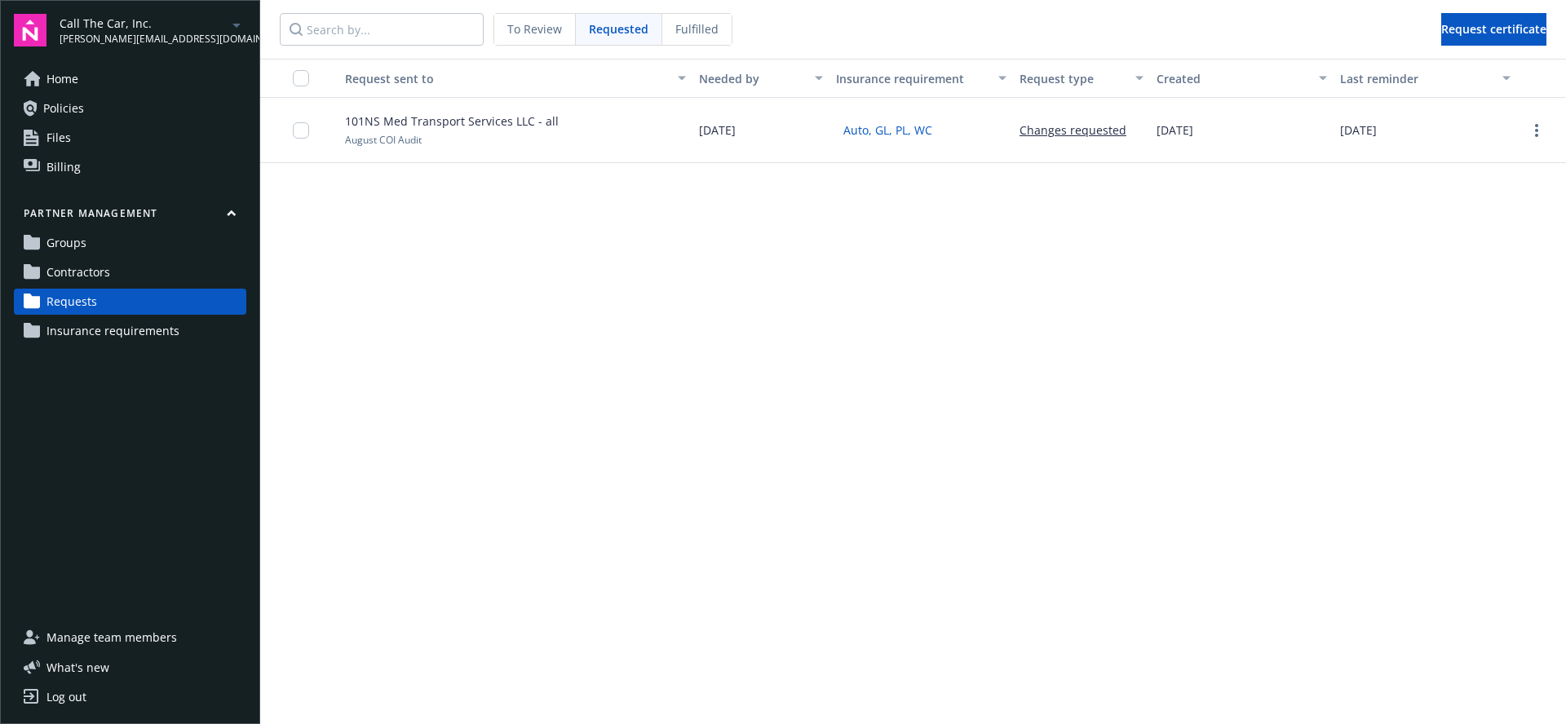
click at [700, 24] on span "Fulfilled" at bounding box center [697, 28] width 43 height 17
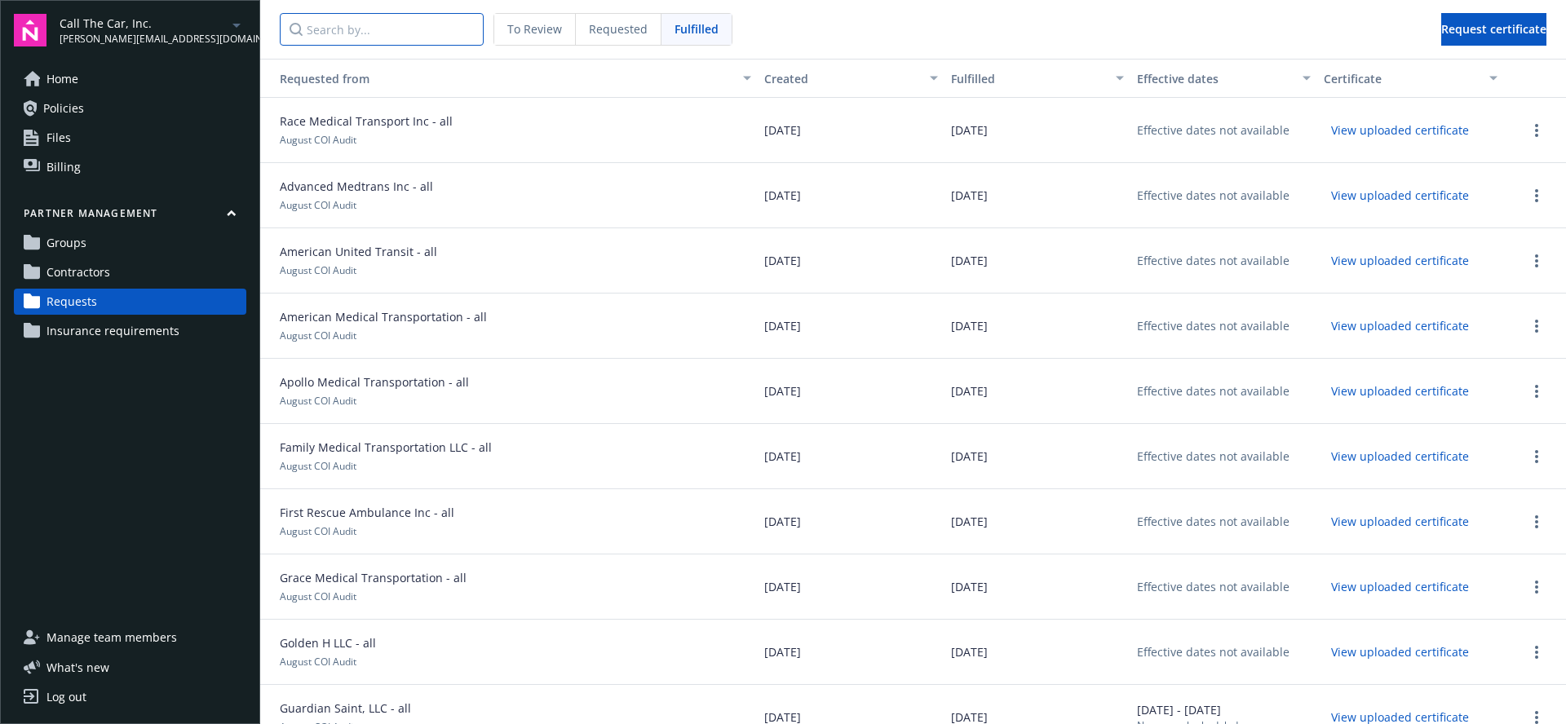
click at [420, 33] on input "Search by..." at bounding box center [382, 29] width 204 height 33
click at [416, 35] on input "Search by..." at bounding box center [382, 29] width 204 height 33
paste input "fbff0d17-5ce6-48a1-8283-2b8fa590127d"
type input "fbff0d17-5ce6-48a1-8283-2b8fa590127d"
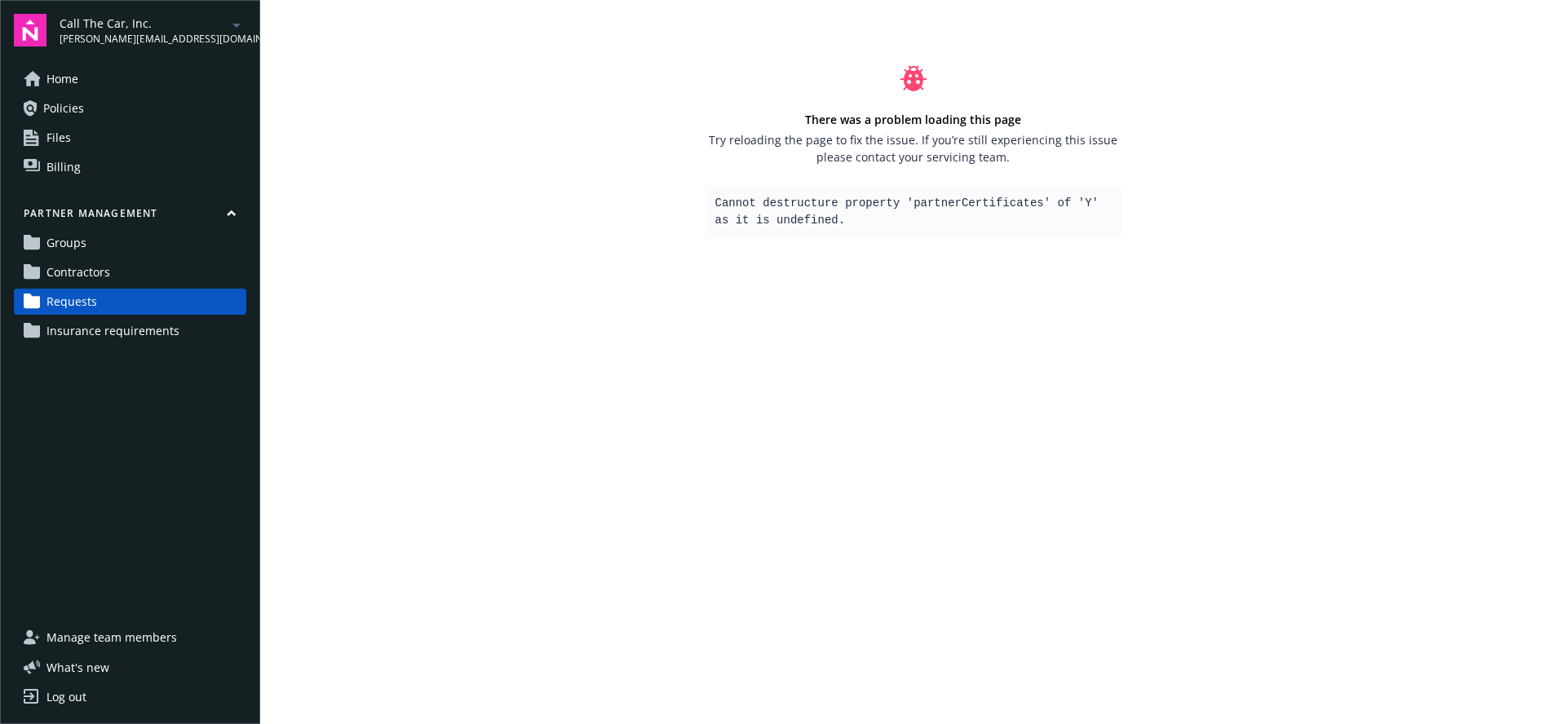
click at [738, 392] on main "There was a problem loading this page Try reloading the page to fix the issue. …" at bounding box center [913, 362] width 1306 height 724
click at [884, 364] on main "There was a problem loading this page Try reloading the page to fix the issue. …" at bounding box center [913, 362] width 1306 height 724
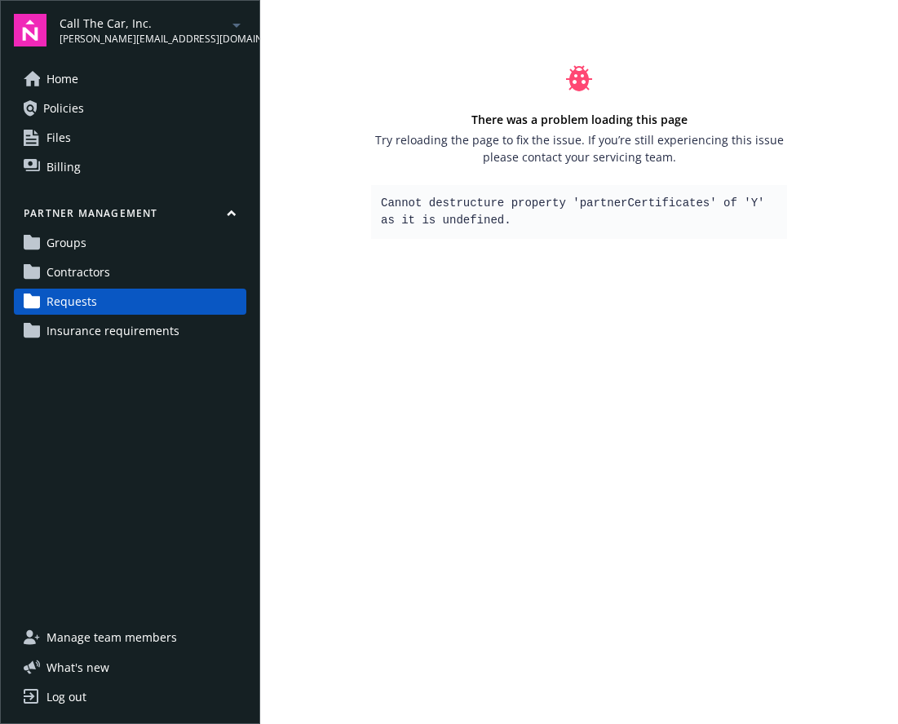
click at [545, 265] on div "There was a problem loading this page Try reloading the page to fix the issue. …" at bounding box center [579, 152] width 449 height 304
click at [568, 223] on pre "Cannot destructure property 'partnerCertificates' of 'Y' as it is undefined." at bounding box center [579, 212] width 416 height 54
drag, startPoint x: 671, startPoint y: 268, endPoint x: 567, endPoint y: 234, distance: 109.7
click at [671, 268] on div "There was a problem loading this page Try reloading the page to fix the issue. …" at bounding box center [579, 152] width 449 height 304
drag, startPoint x: 685, startPoint y: 210, endPoint x: 668, endPoint y: 206, distance: 17.0
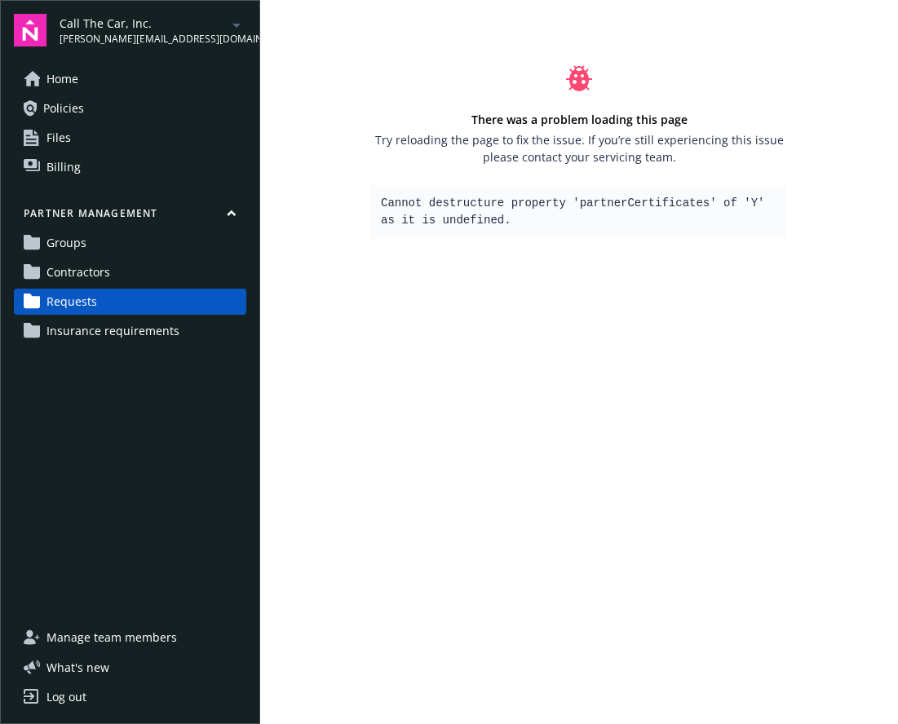
click at [683, 210] on pre "Cannot destructure property 'partnerCertificates' of 'Y' as it is undefined." at bounding box center [579, 212] width 416 height 54
click at [667, 206] on pre "Cannot destructure property 'partnerCertificates' of 'Y' as it is undefined." at bounding box center [579, 212] width 416 height 54
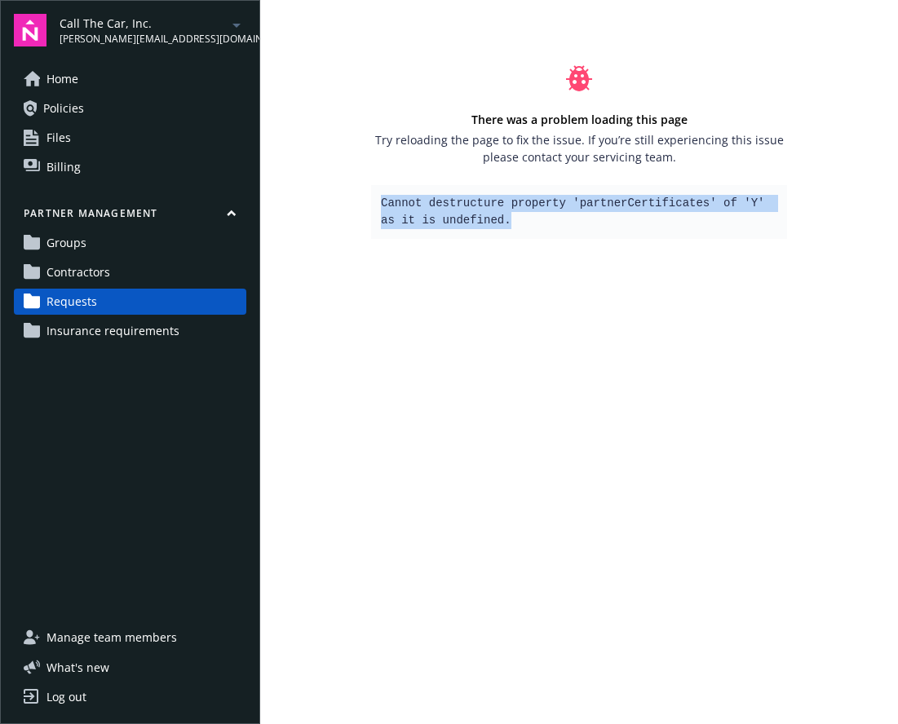
drag, startPoint x: 402, startPoint y: 207, endPoint x: 388, endPoint y: 211, distance: 14.5
click at [366, 205] on div "There was a problem loading this page Try reloading the page to fix the issue. …" at bounding box center [579, 152] width 449 height 304
copy pre "Cannot destructure property 'partnerCertificates' of 'Y' as it is undefined."
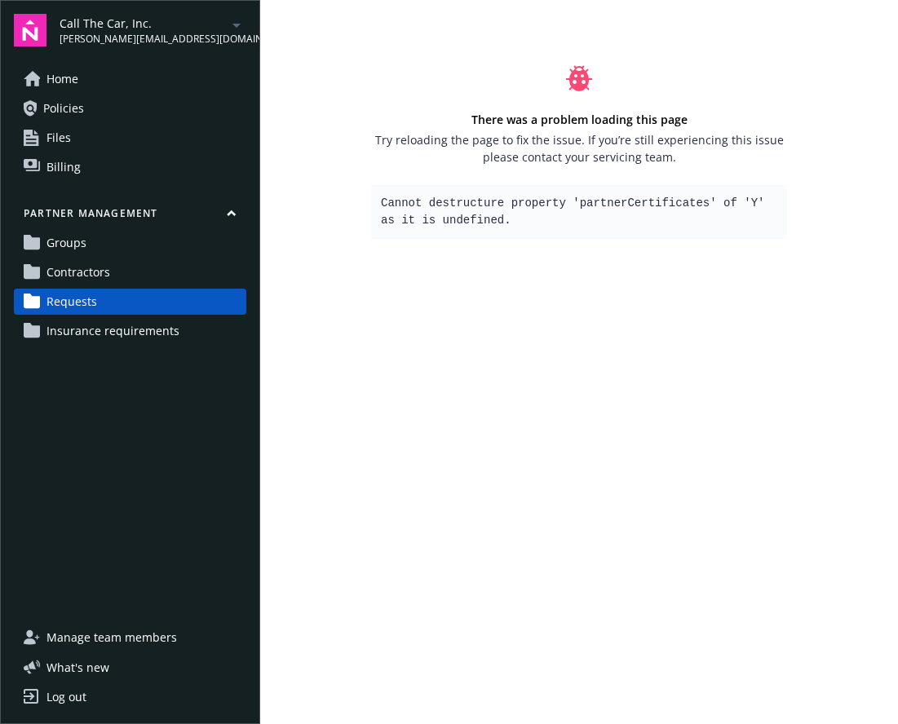
click at [583, 255] on div "There was a problem loading this page Try reloading the page to fix the issue. …" at bounding box center [579, 152] width 449 height 304
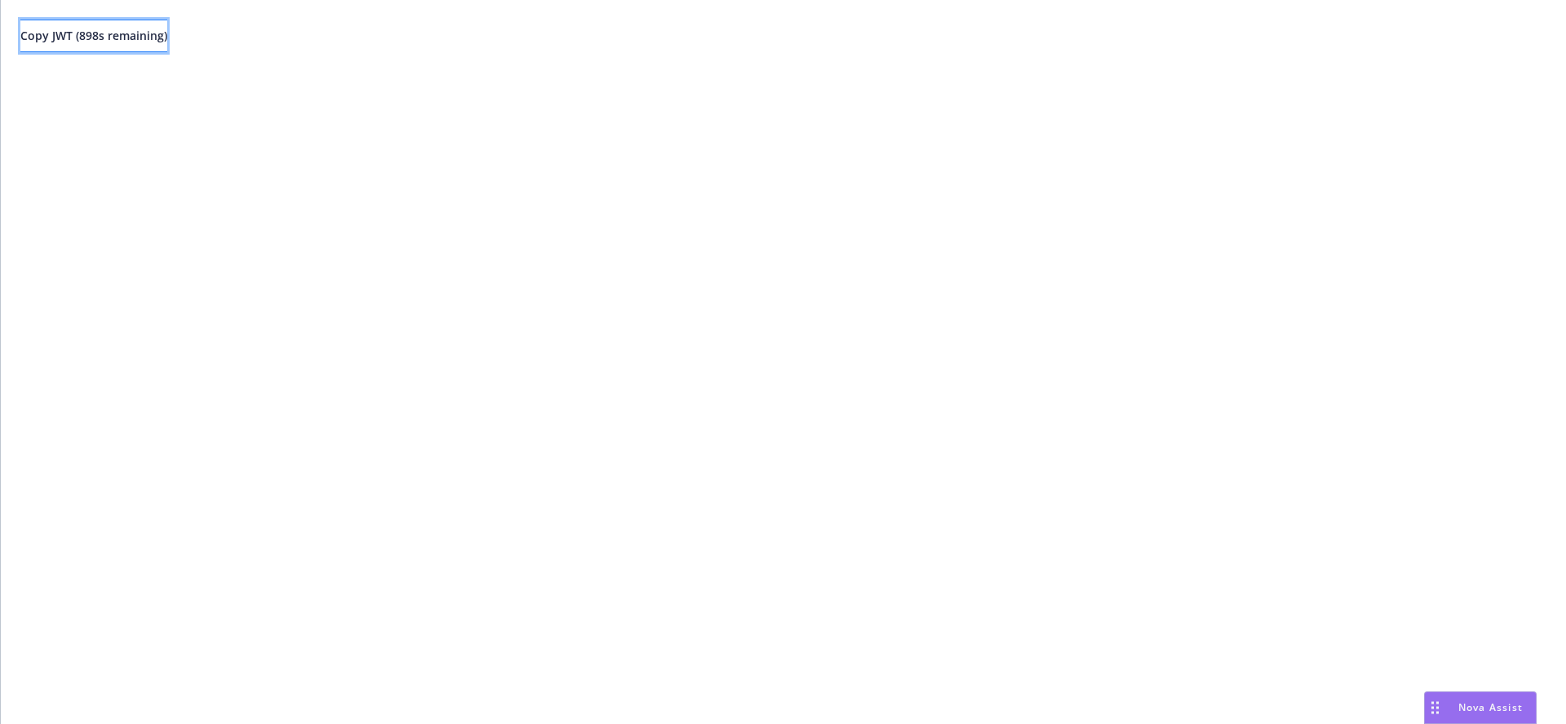
click at [167, 33] on span "Copy JWT ( 898 s remaining)" at bounding box center [93, 36] width 147 height 16
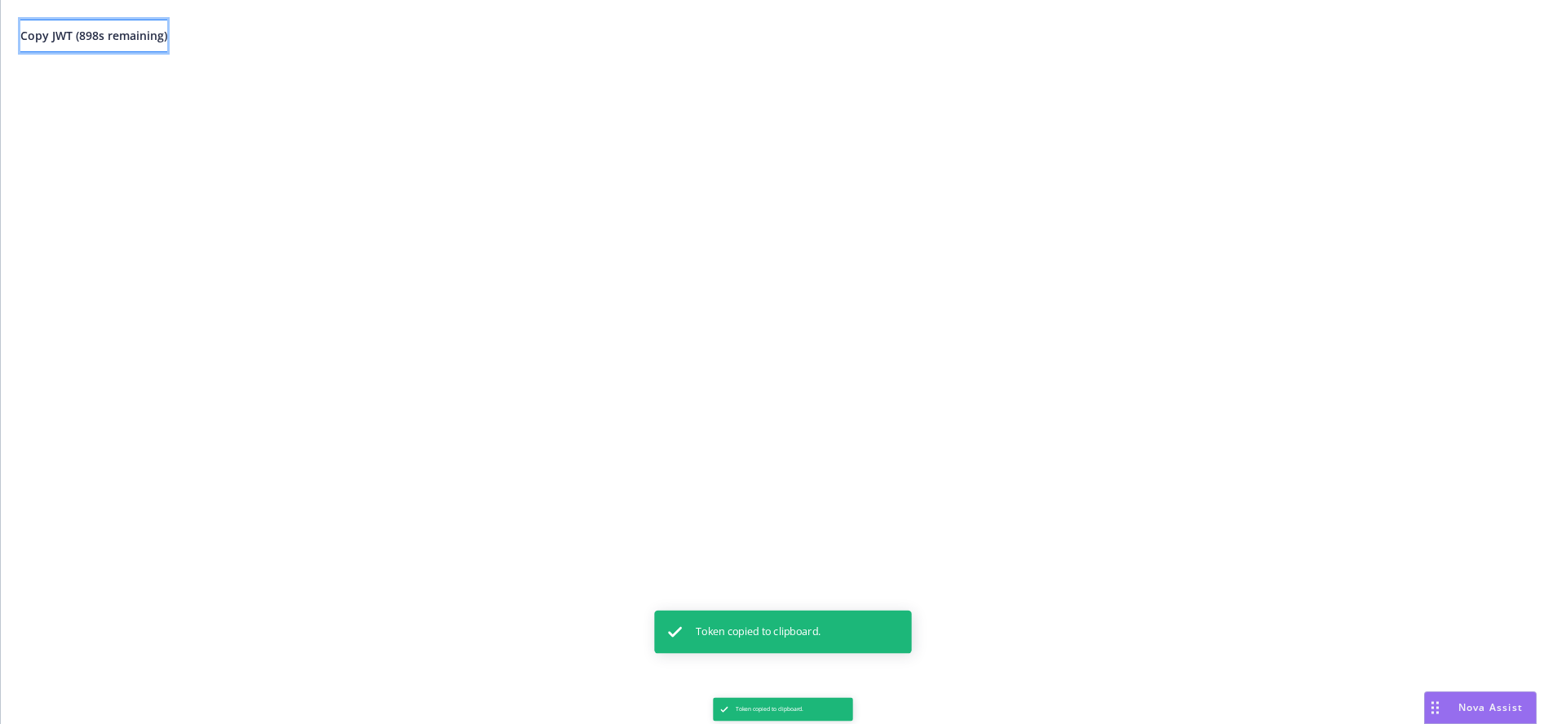
click at [167, 33] on span "Copy JWT ( 898 s remaining)" at bounding box center [93, 36] width 147 height 16
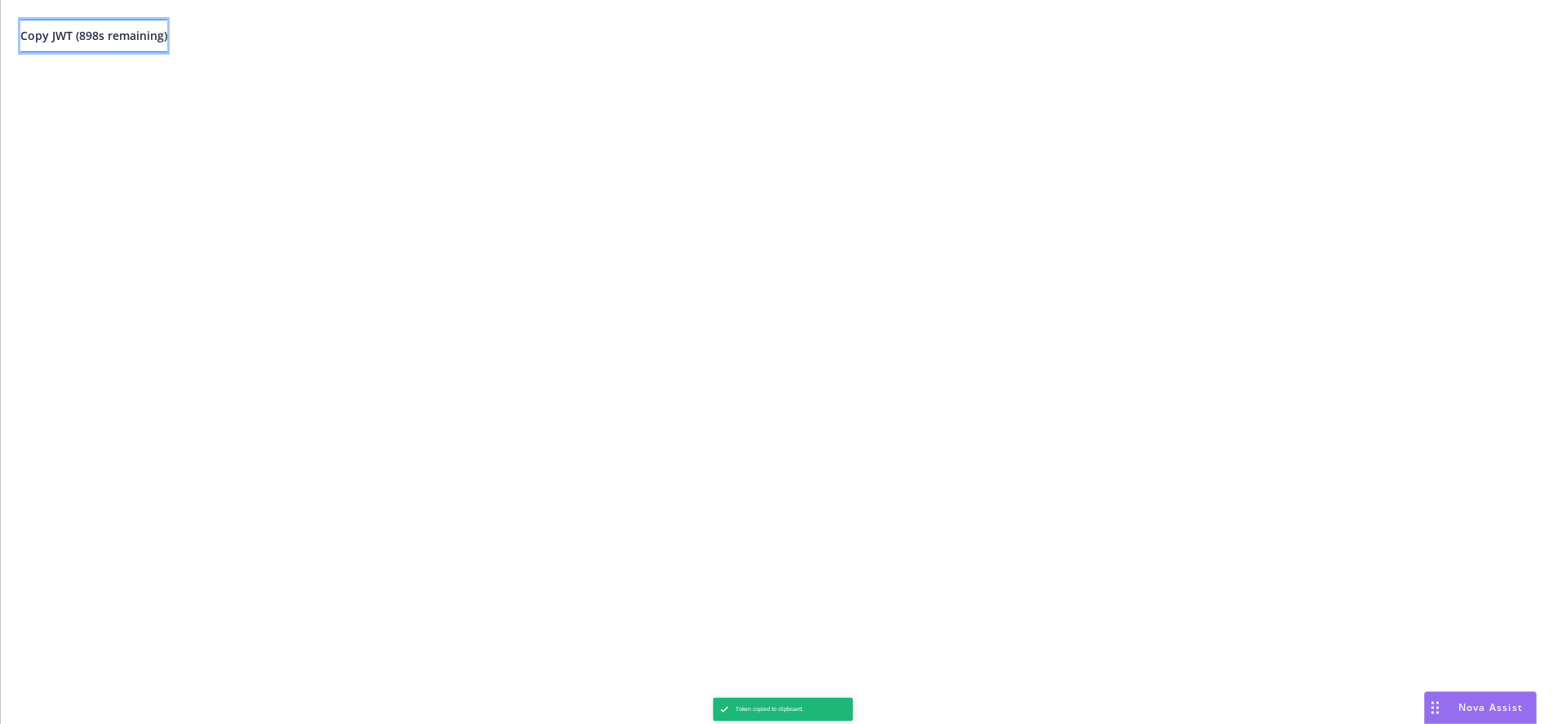
click at [167, 33] on span "Copy JWT ( 898 s remaining)" at bounding box center [93, 36] width 147 height 16
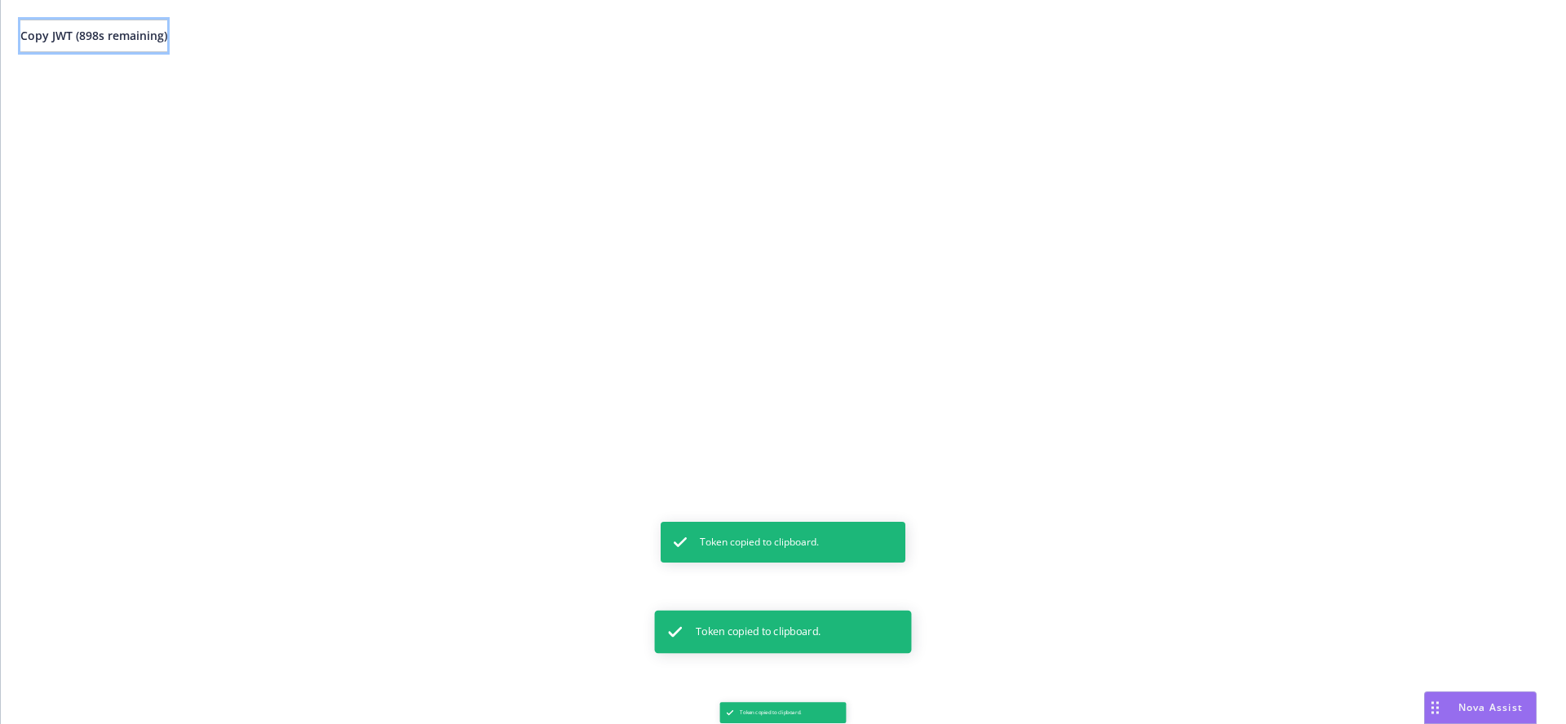
drag, startPoint x: 175, startPoint y: 33, endPoint x: 844, endPoint y: 155, distance: 680.1
click at [167, 33] on span "Copy JWT ( 898 s remaining)" at bounding box center [93, 36] width 147 height 16
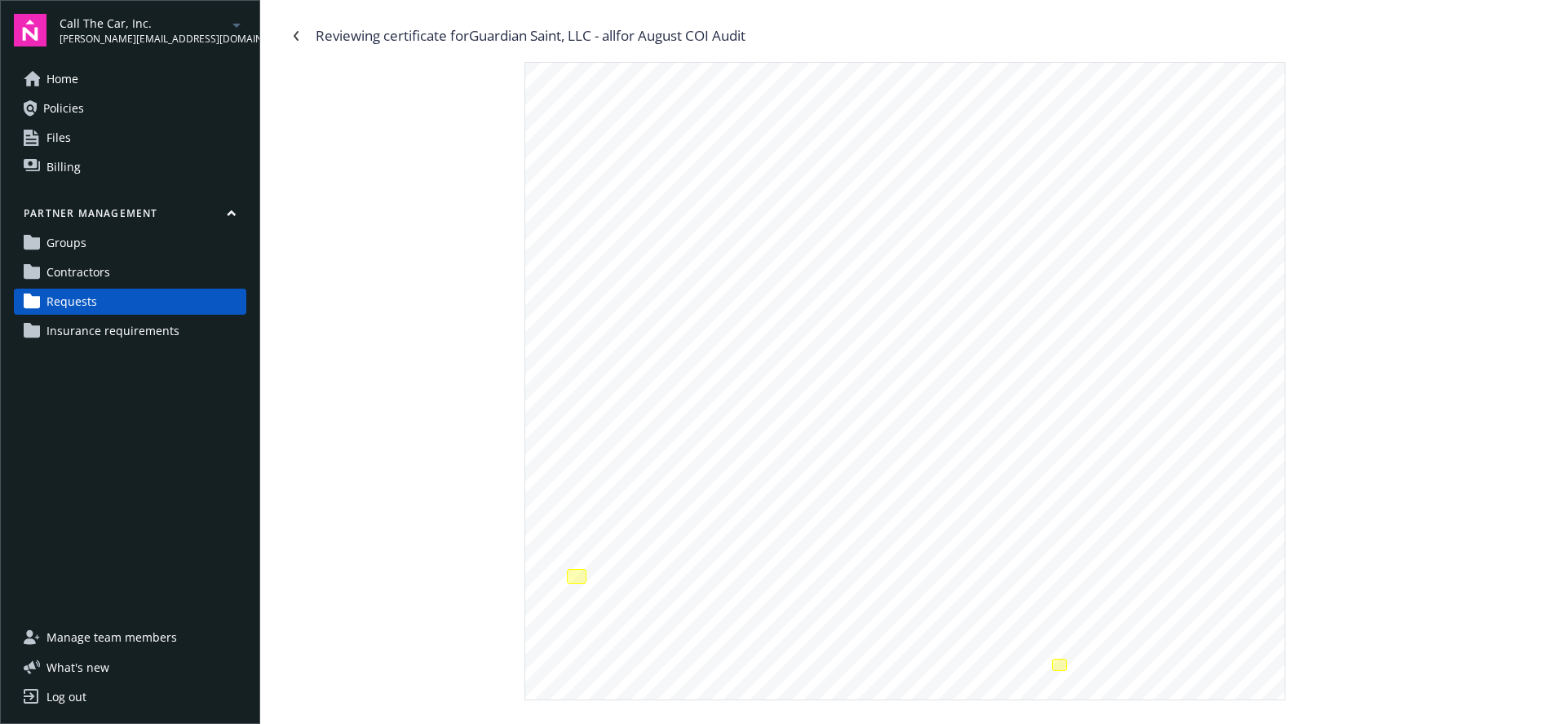
drag, startPoint x: 775, startPoint y: 34, endPoint x: 474, endPoint y: 46, distance: 301.3
click at [474, 46] on div "Reviewing certificate for Guardian Saint, LLC - all for August COI Audit" at bounding box center [913, 36] width 1261 height 26
copy div "Guardian Saint, LLC - all for August COI Audit"
click at [104, 309] on link "Requests" at bounding box center [130, 302] width 233 height 26
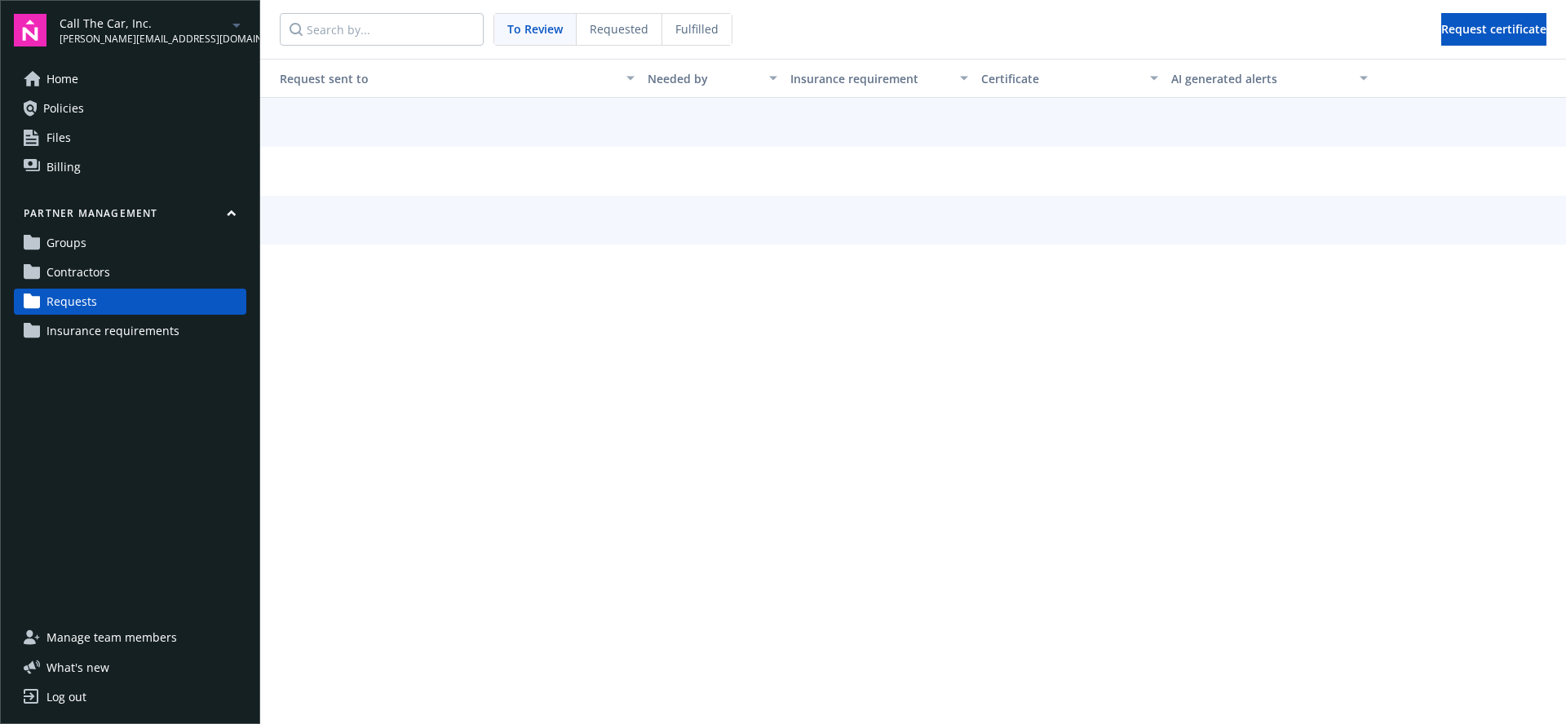
click at [668, 24] on div "Fulfilled" at bounding box center [696, 29] width 69 height 31
click at [424, 33] on input "Search by..." at bounding box center [382, 29] width 204 height 33
paste input "Guardian Saint, LLC - all for August COI Audit"
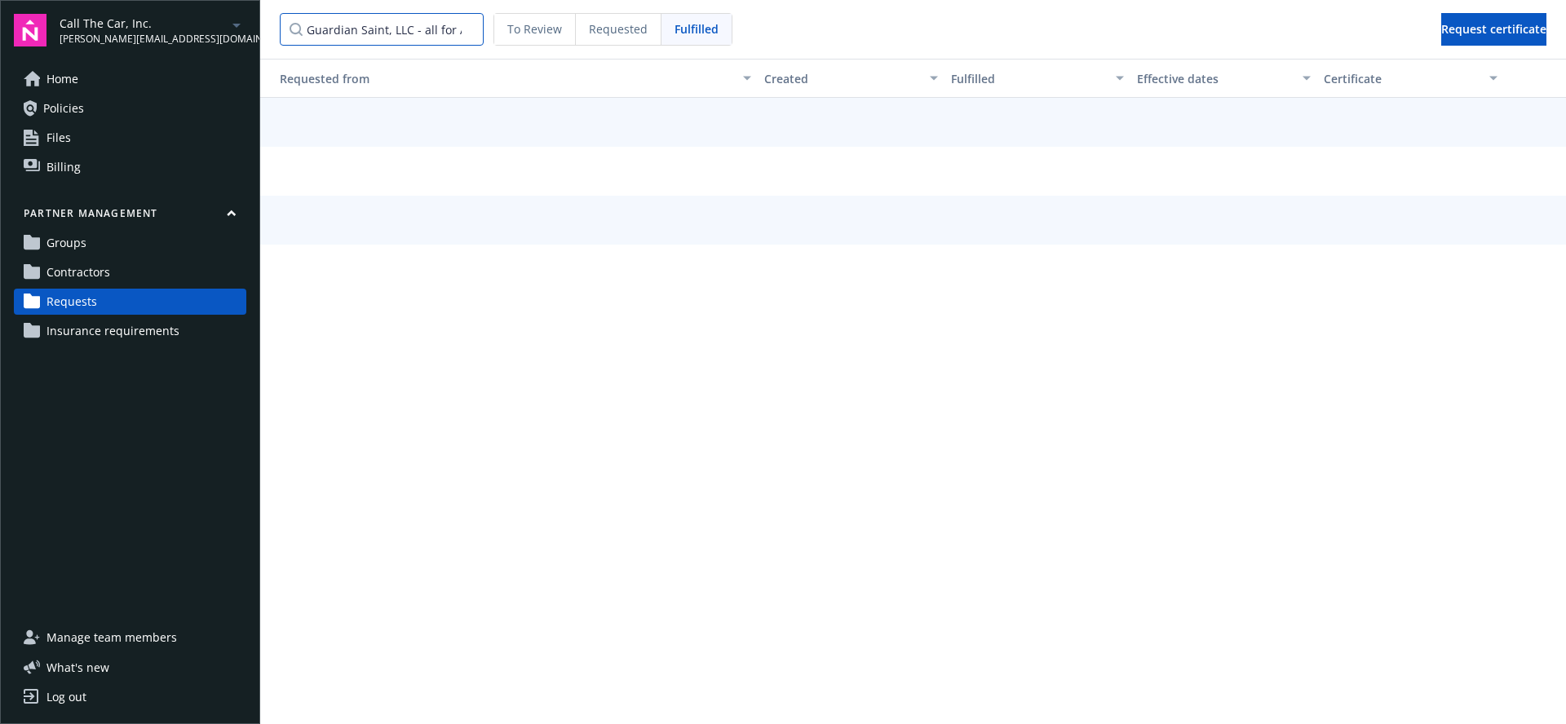
scroll to position [0, 82]
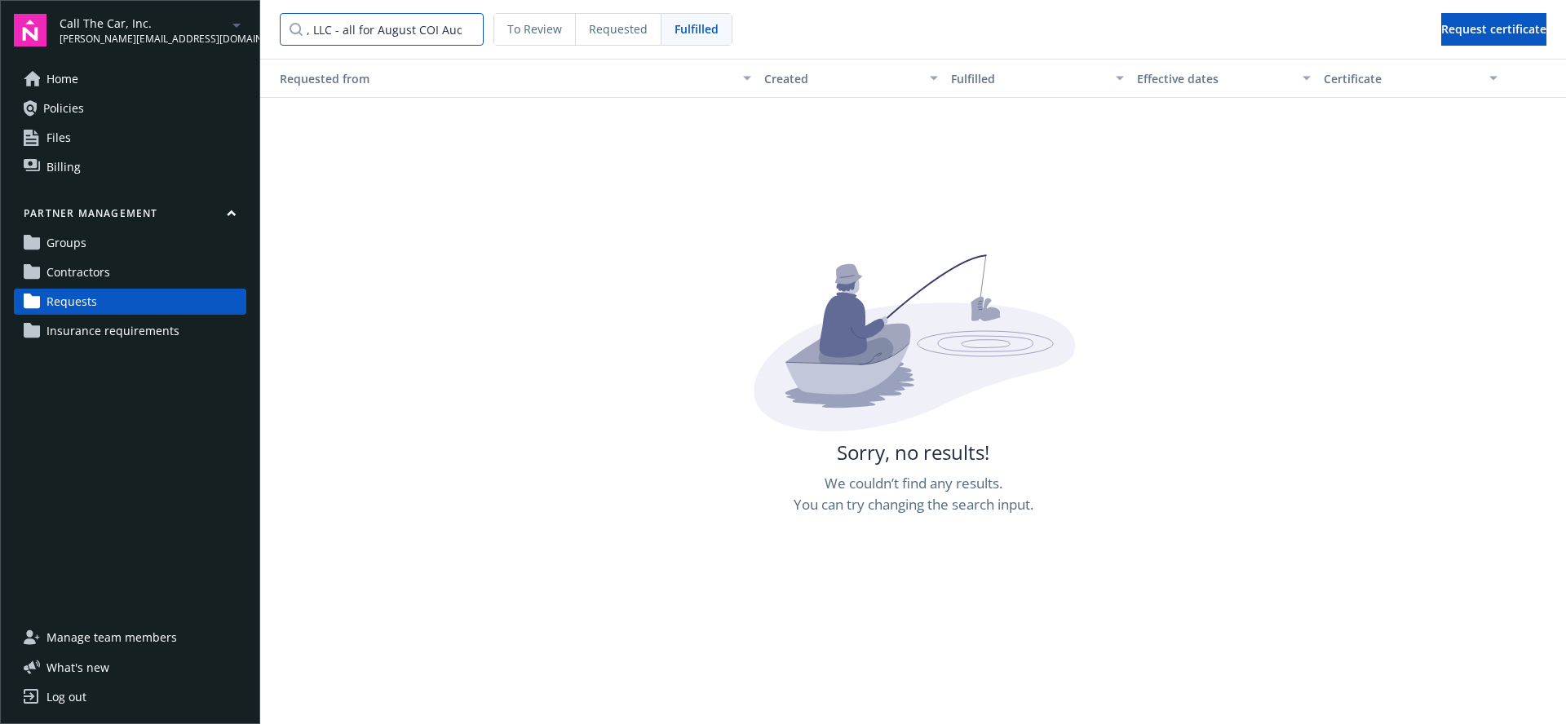
click at [344, 25] on input "Guardian Saint, LLC - all for August COI Audit" at bounding box center [382, 29] width 204 height 33
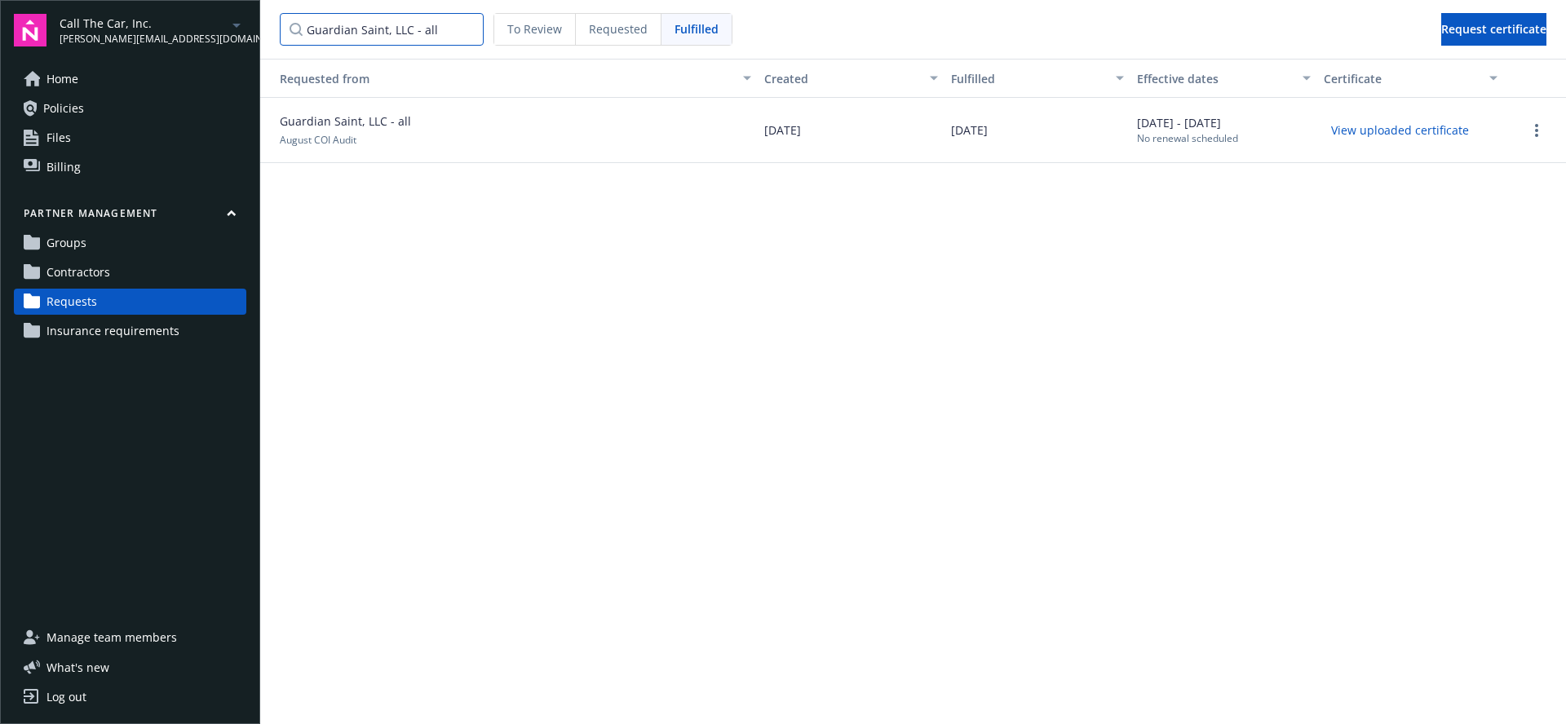
type input "Guardian Saint, LLC - all"
click at [1439, 134] on button "View uploaded certificate" at bounding box center [1400, 129] width 153 height 25
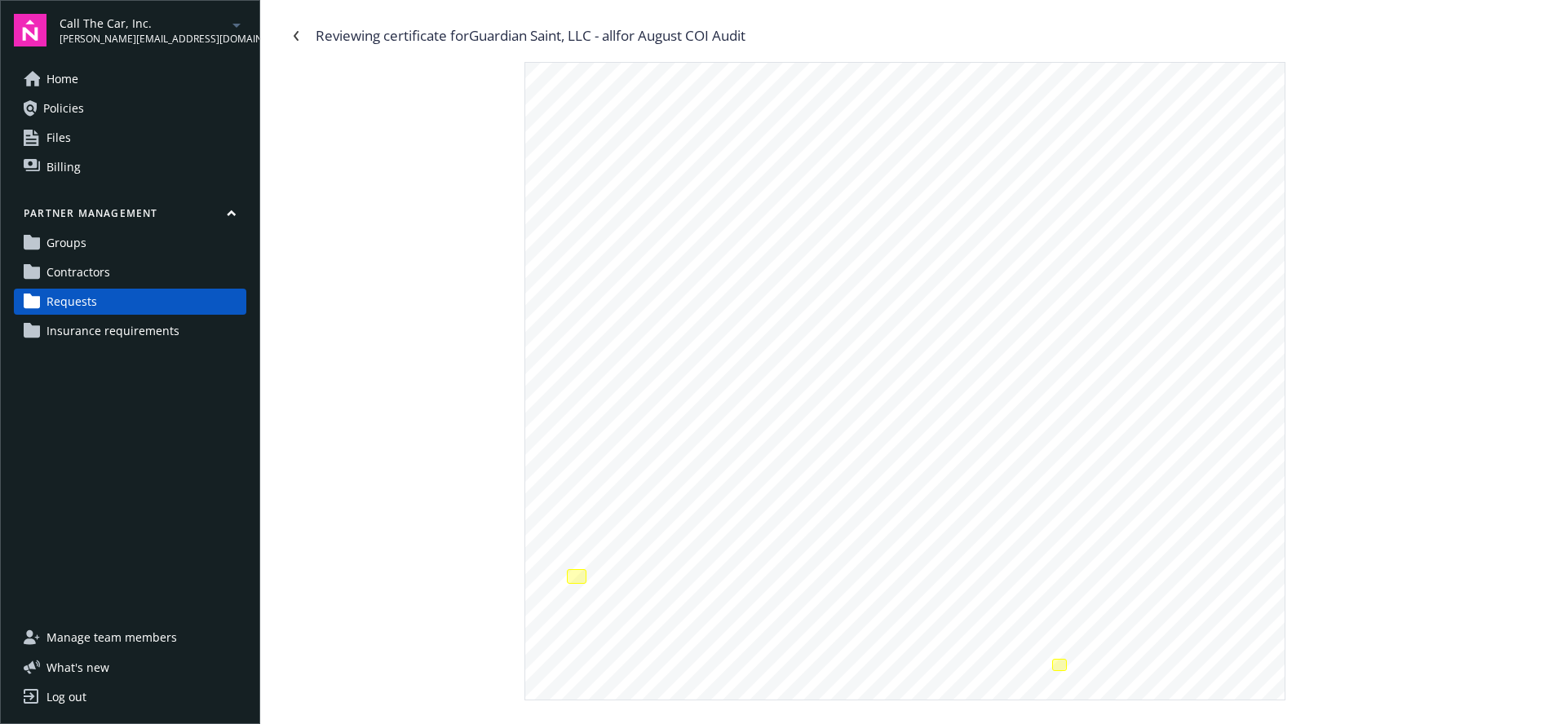
click at [1326, 214] on div "[DATE] Colony West Financial Insurance Services, Inc. License # 0C42420 [STREET…" at bounding box center [913, 381] width 1261 height 639
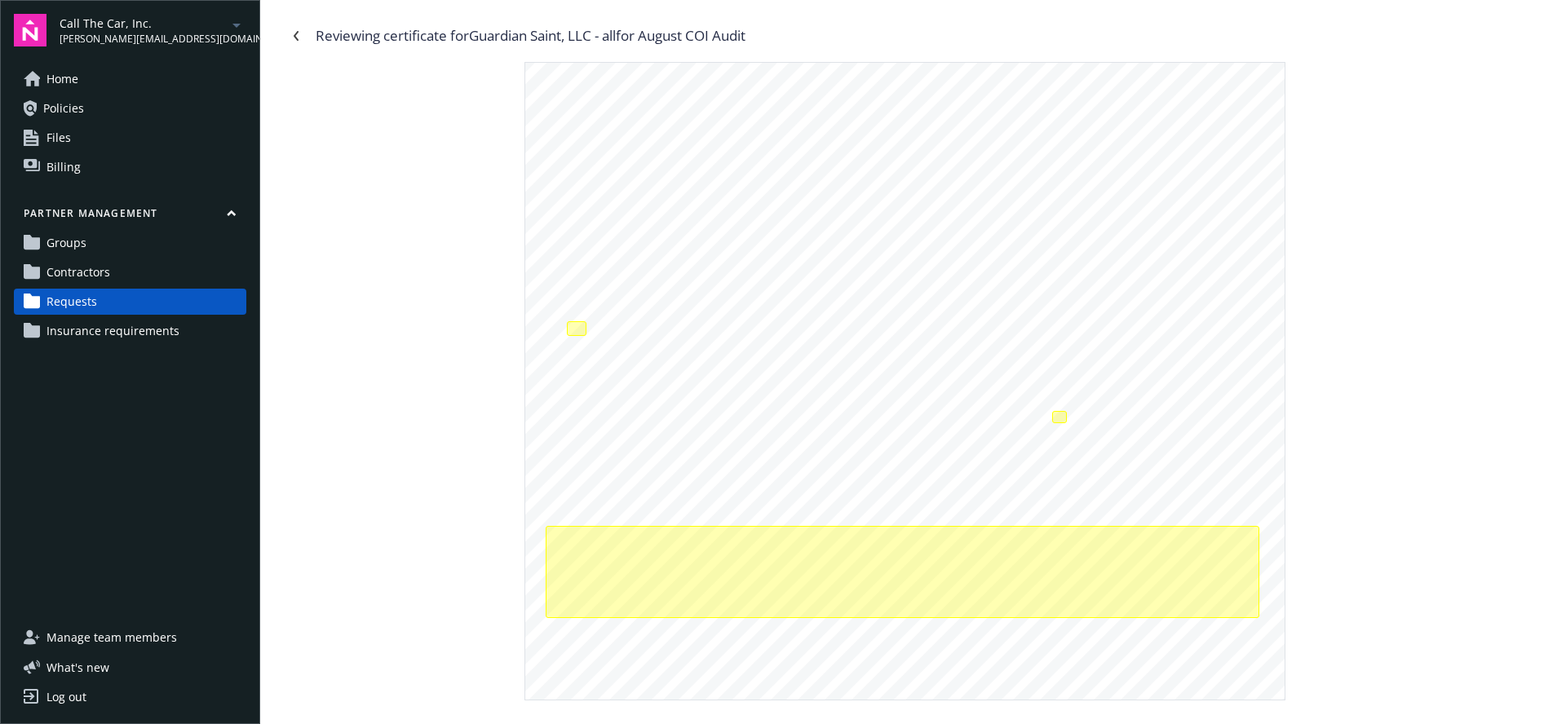
scroll to position [255, 0]
